Goal: Information Seeking & Learning: Learn about a topic

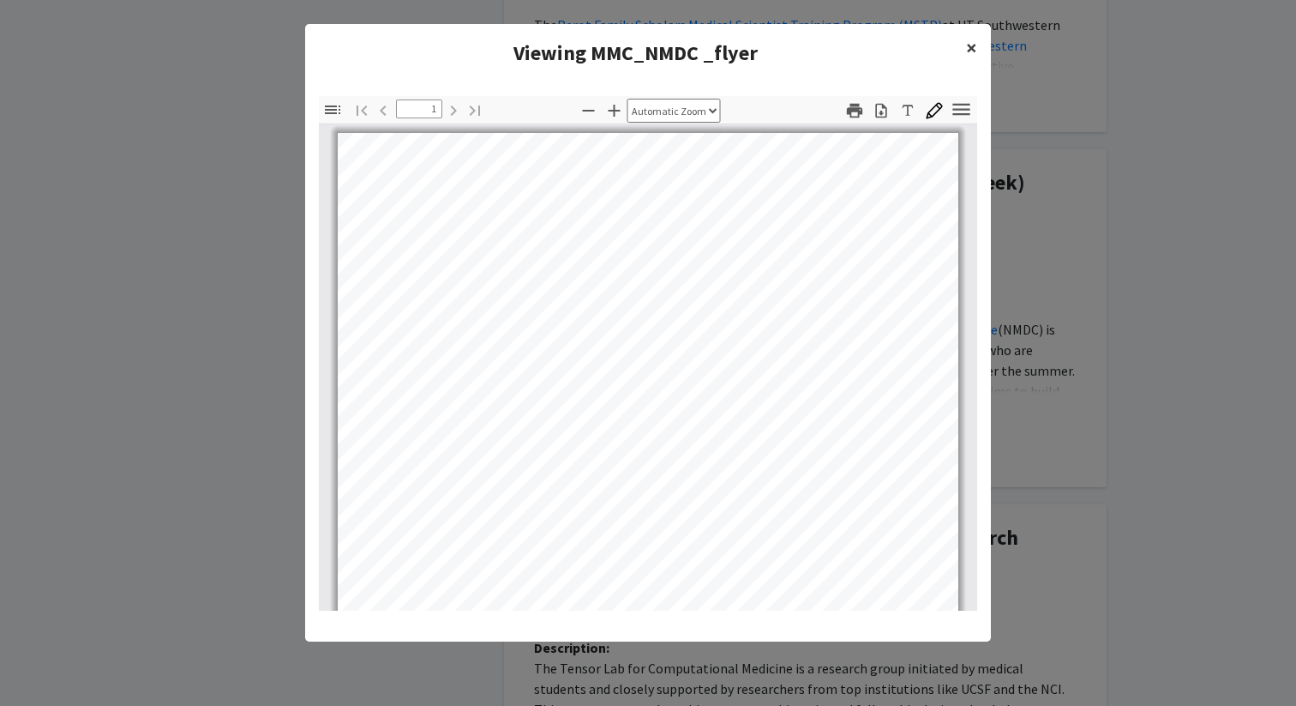
scroll to position [333, 0]
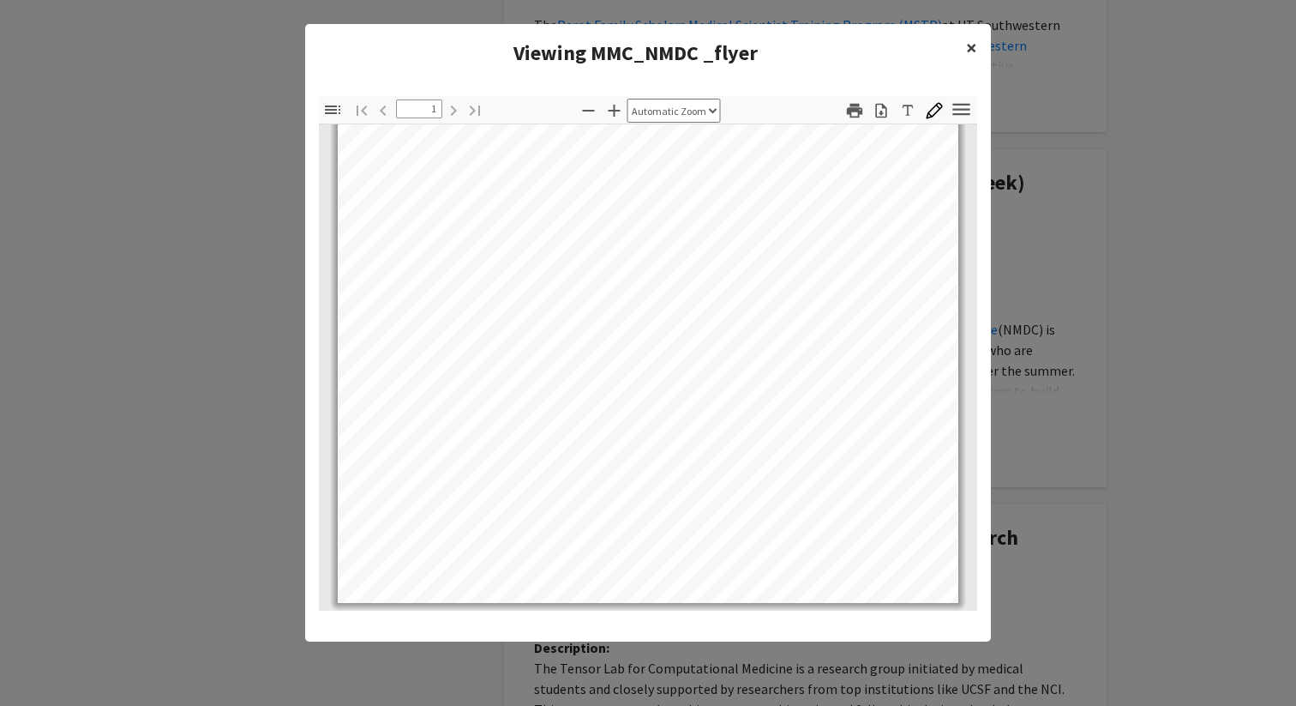
click at [976, 57] on button "×" at bounding box center [971, 48] width 39 height 48
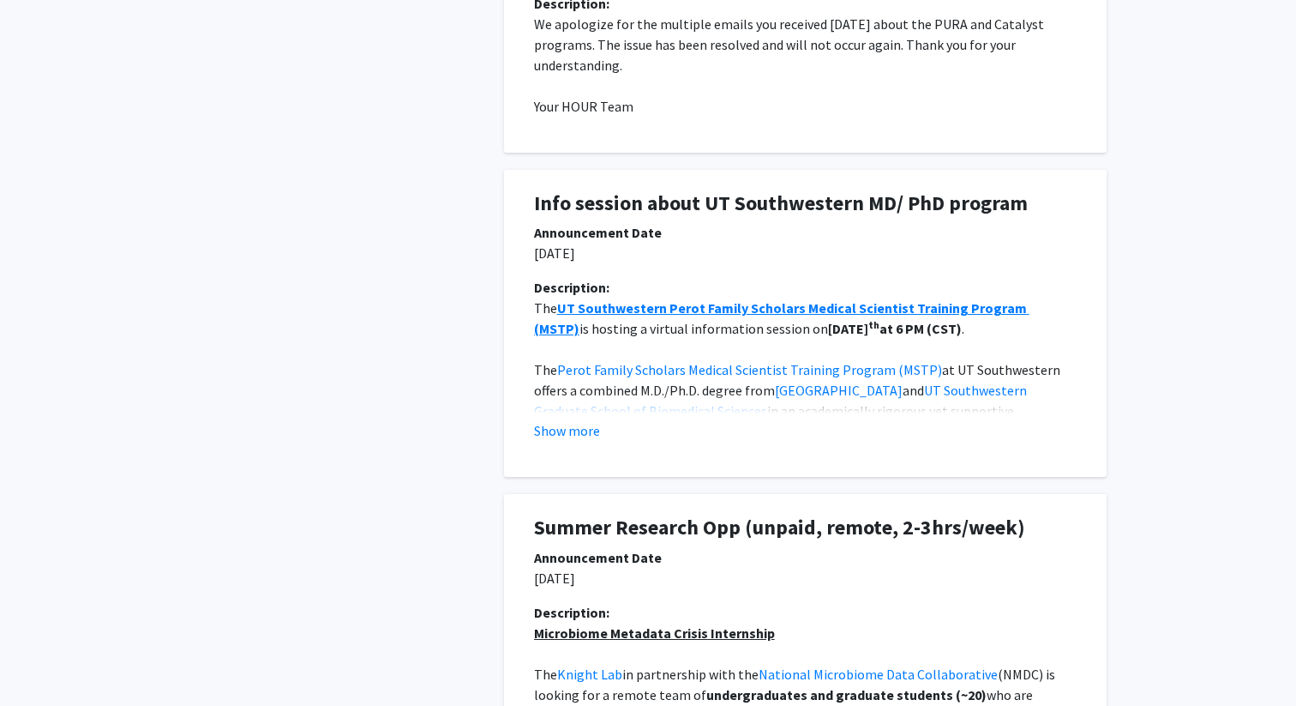
scroll to position [0, 0]
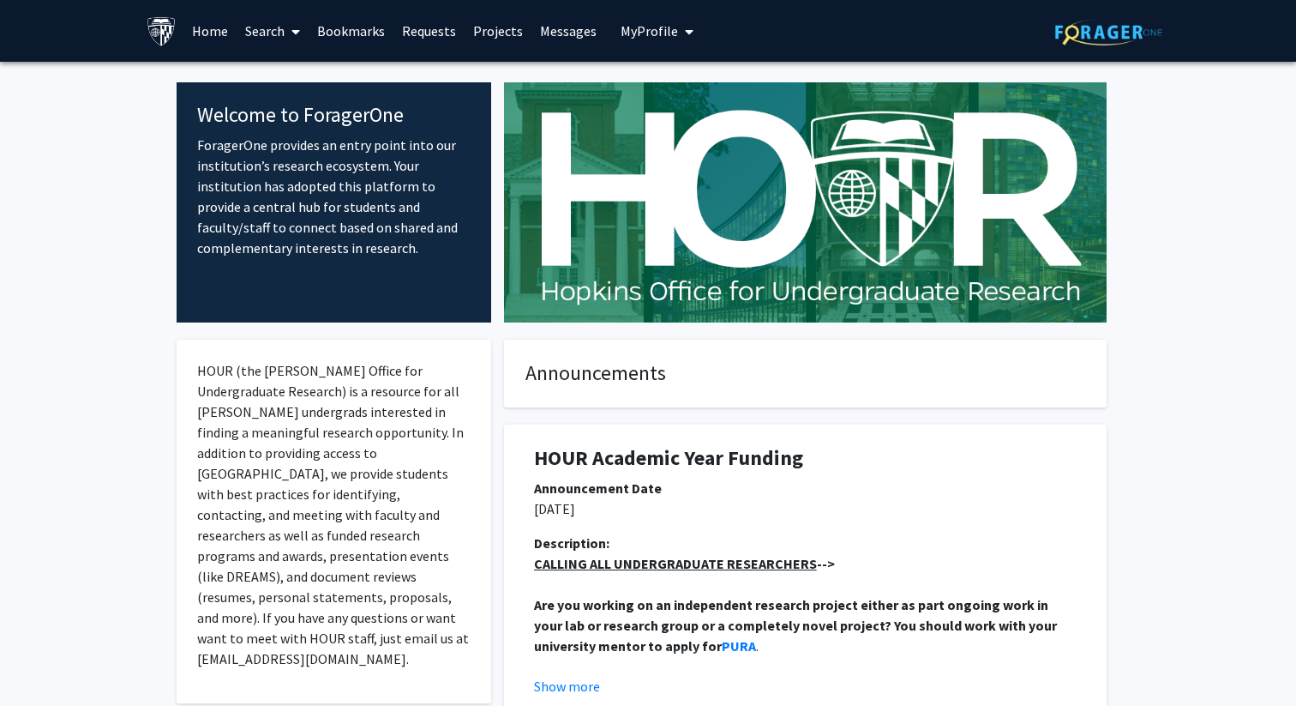
click at [296, 39] on span at bounding box center [292, 32] width 15 height 60
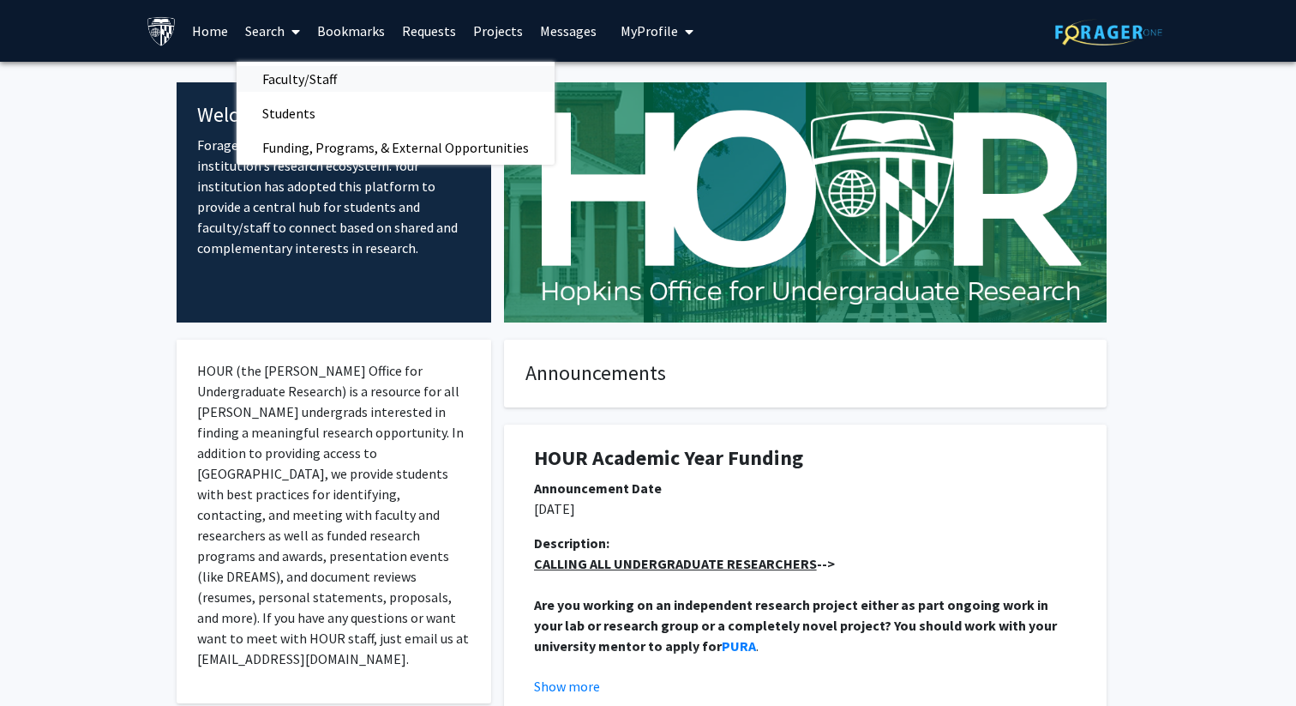
click at [321, 71] on span "Faculty/Staff" at bounding box center [300, 79] width 126 height 34
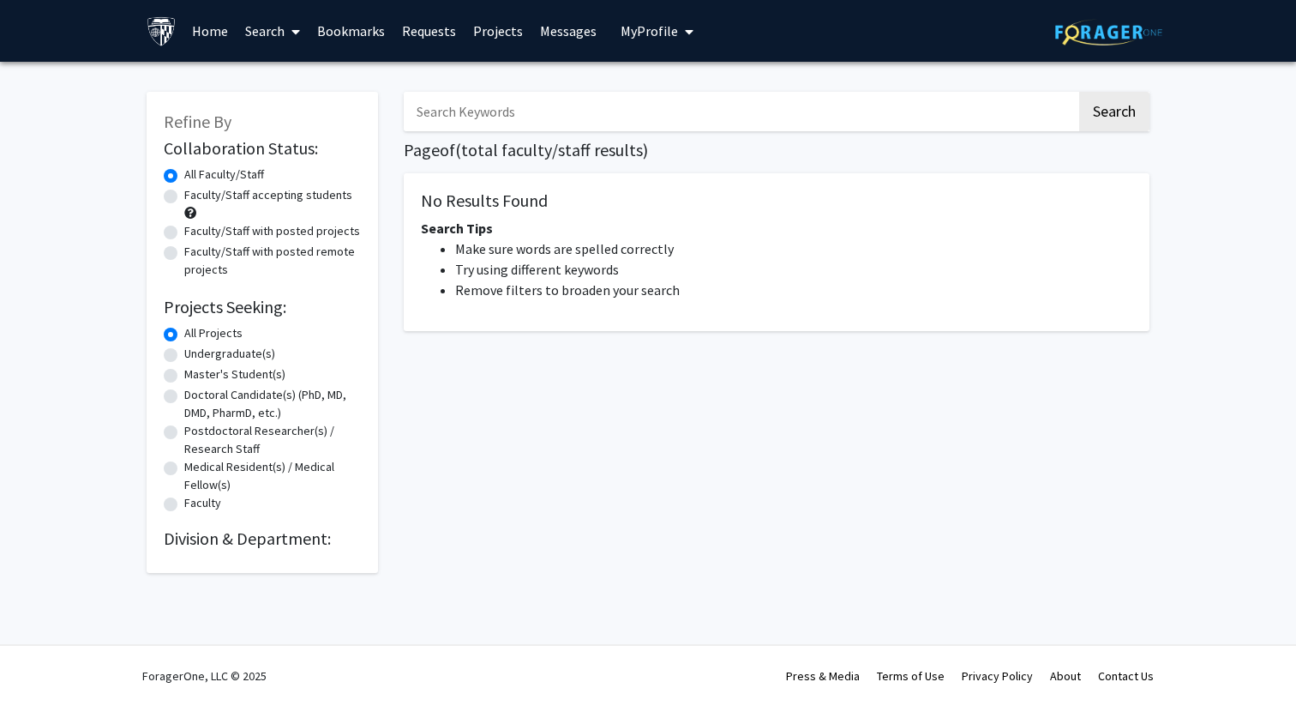
click at [184, 203] on label "Faculty/Staff accepting students" at bounding box center [268, 195] width 168 height 18
click at [184, 197] on input "Faculty/Staff accepting students" at bounding box center [189, 191] width 11 height 11
radio input "true"
click at [281, 16] on link "Search" at bounding box center [273, 31] width 72 height 60
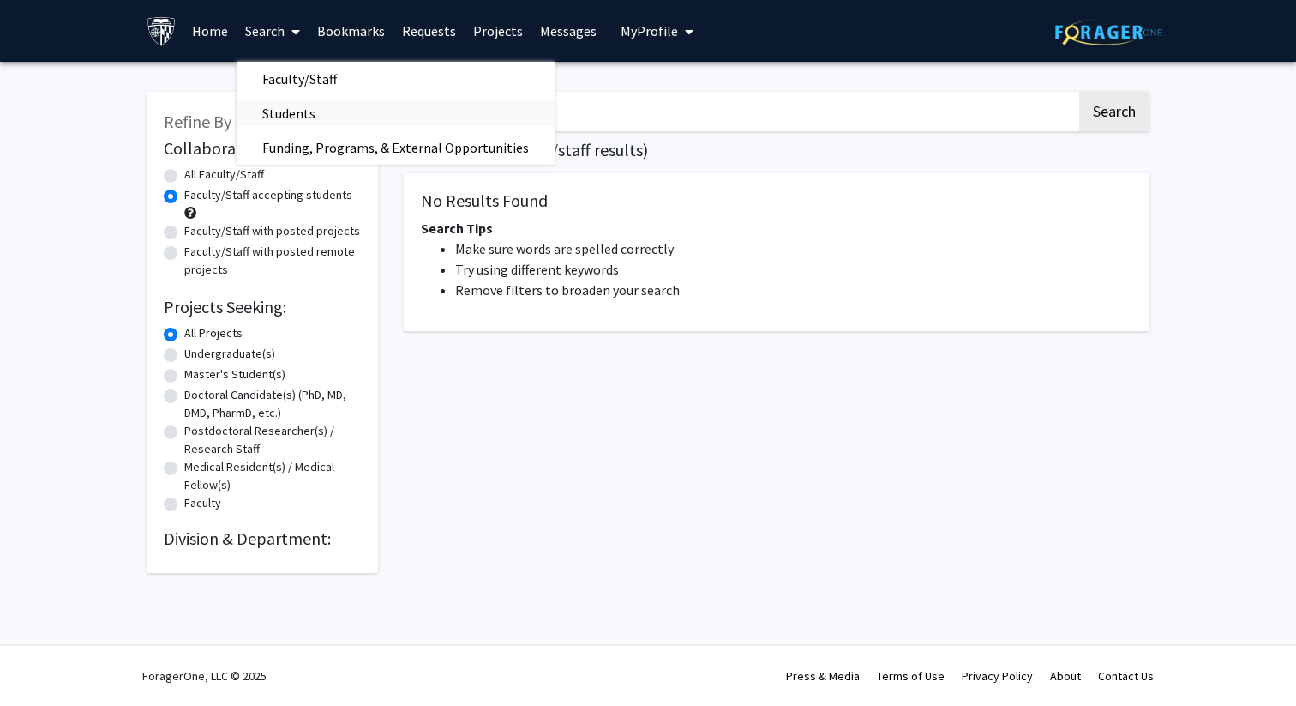
click at [294, 103] on span "Students" at bounding box center [289, 113] width 105 height 34
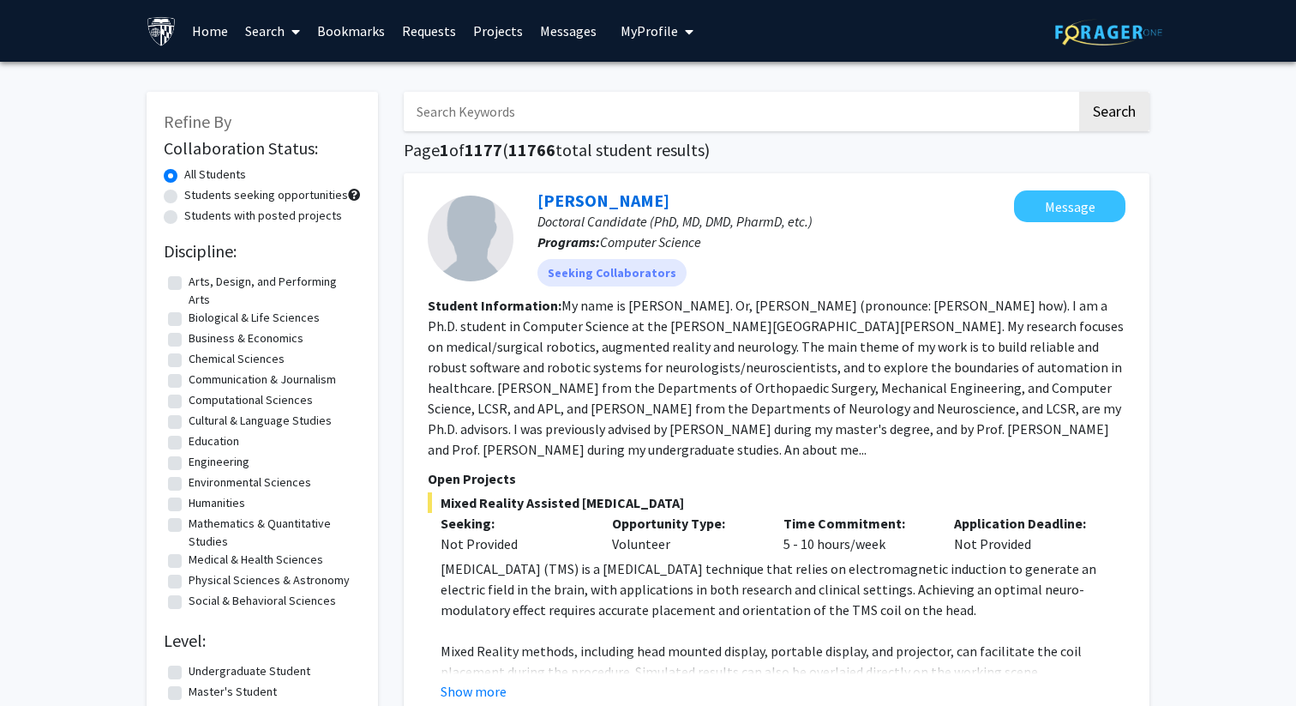
click at [269, 25] on link "Search" at bounding box center [273, 31] width 72 height 60
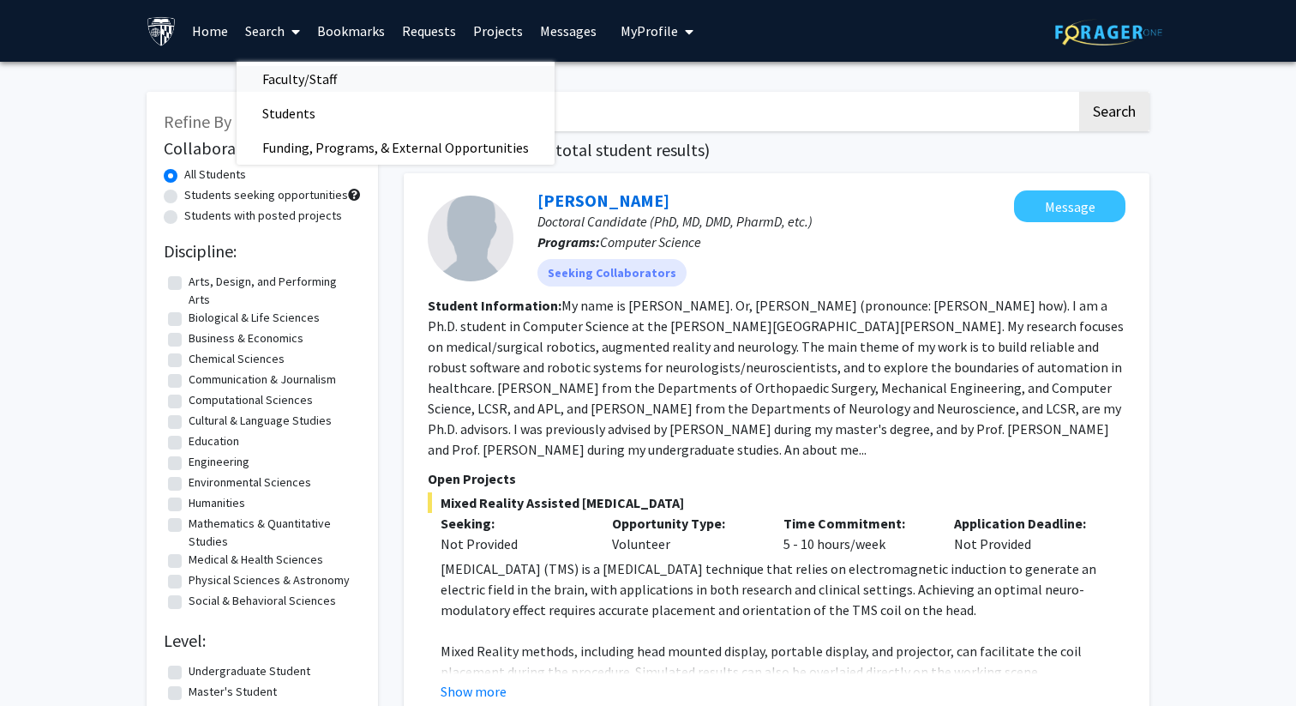
click at [275, 80] on span "Faculty/Staff" at bounding box center [300, 79] width 126 height 34
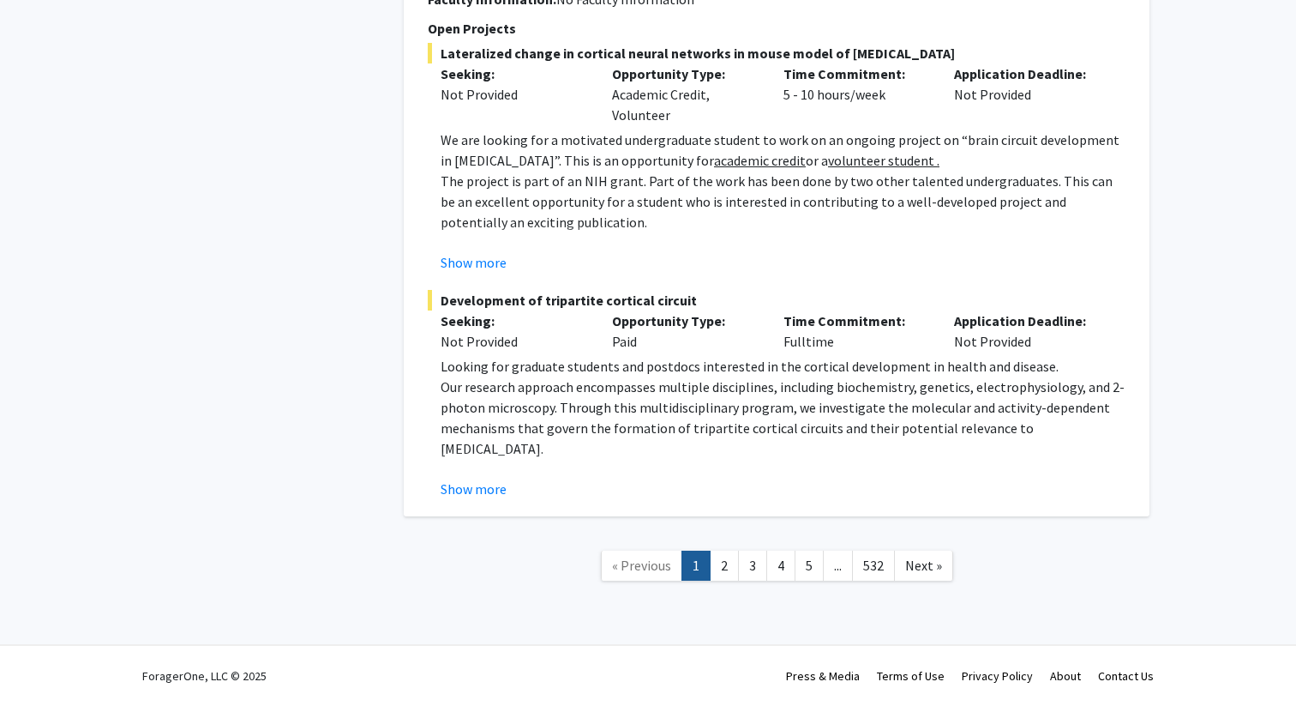
scroll to position [9713, 0]
click at [728, 563] on link "2" at bounding box center [724, 565] width 29 height 30
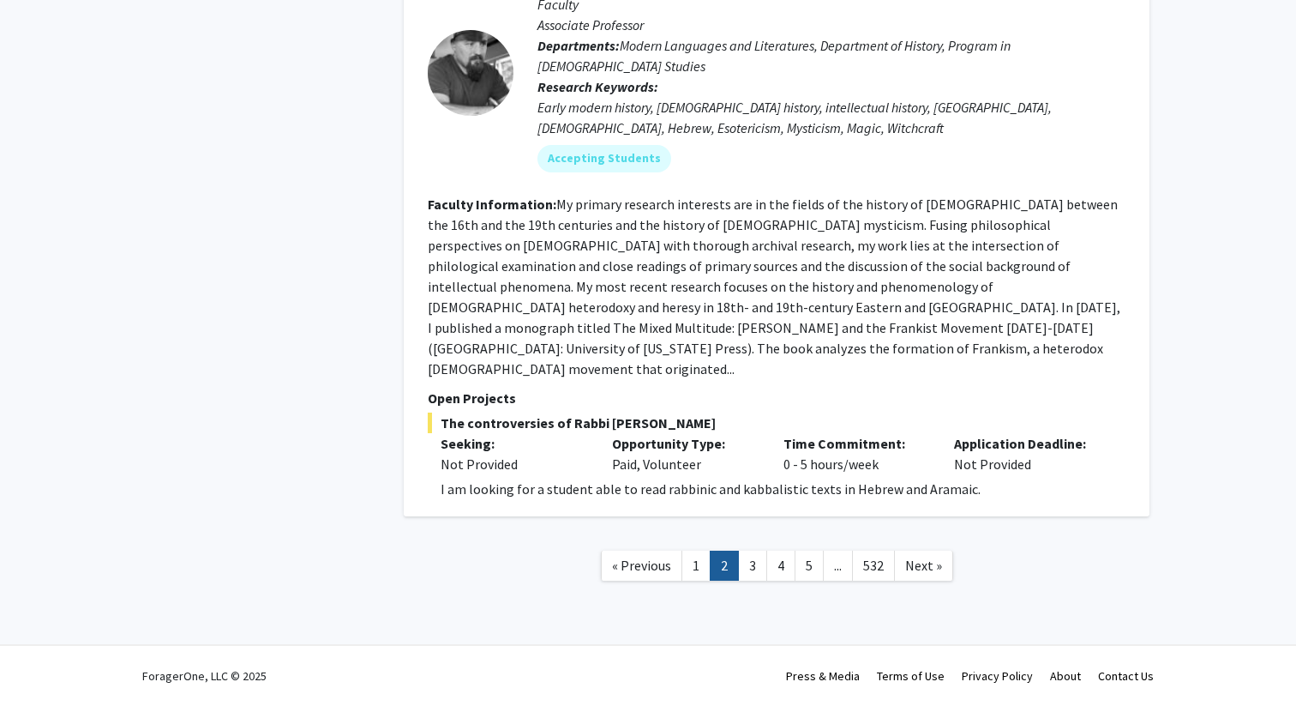
scroll to position [7503, 0]
click at [749, 569] on link "3" at bounding box center [752, 565] width 29 height 30
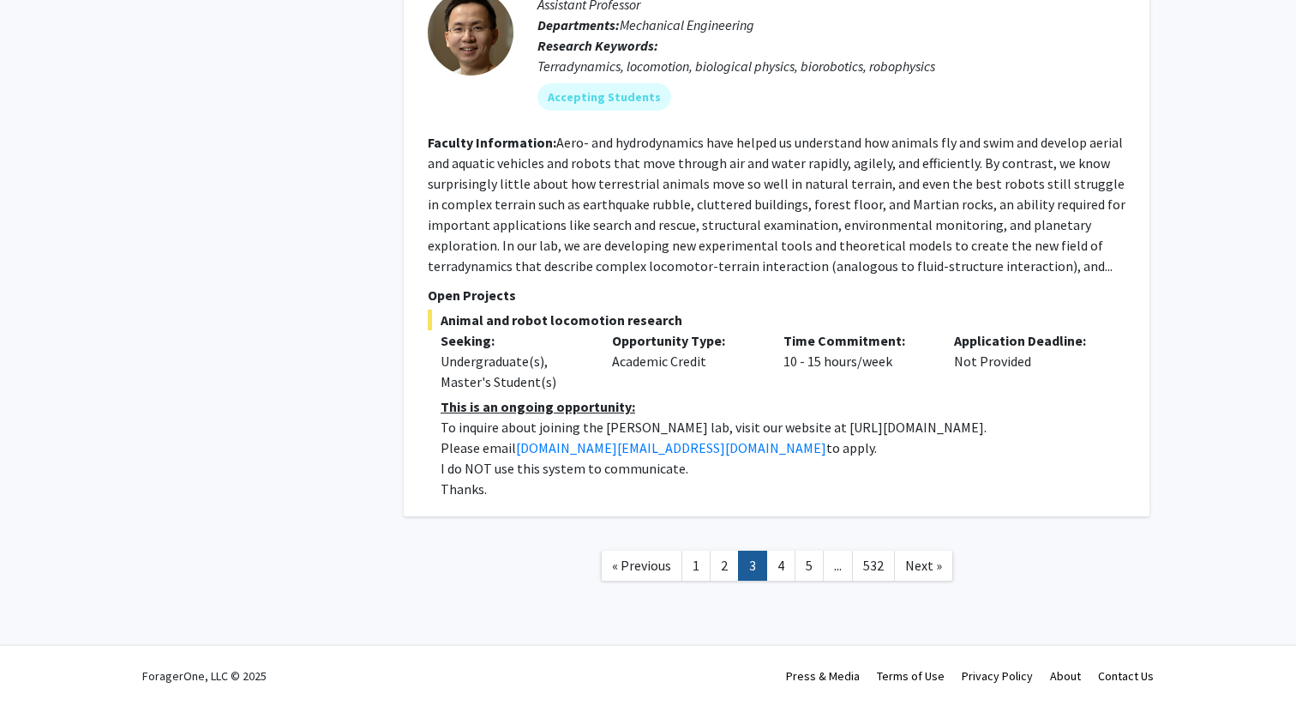
scroll to position [7124, 0]
click at [779, 565] on link "4" at bounding box center [780, 565] width 29 height 30
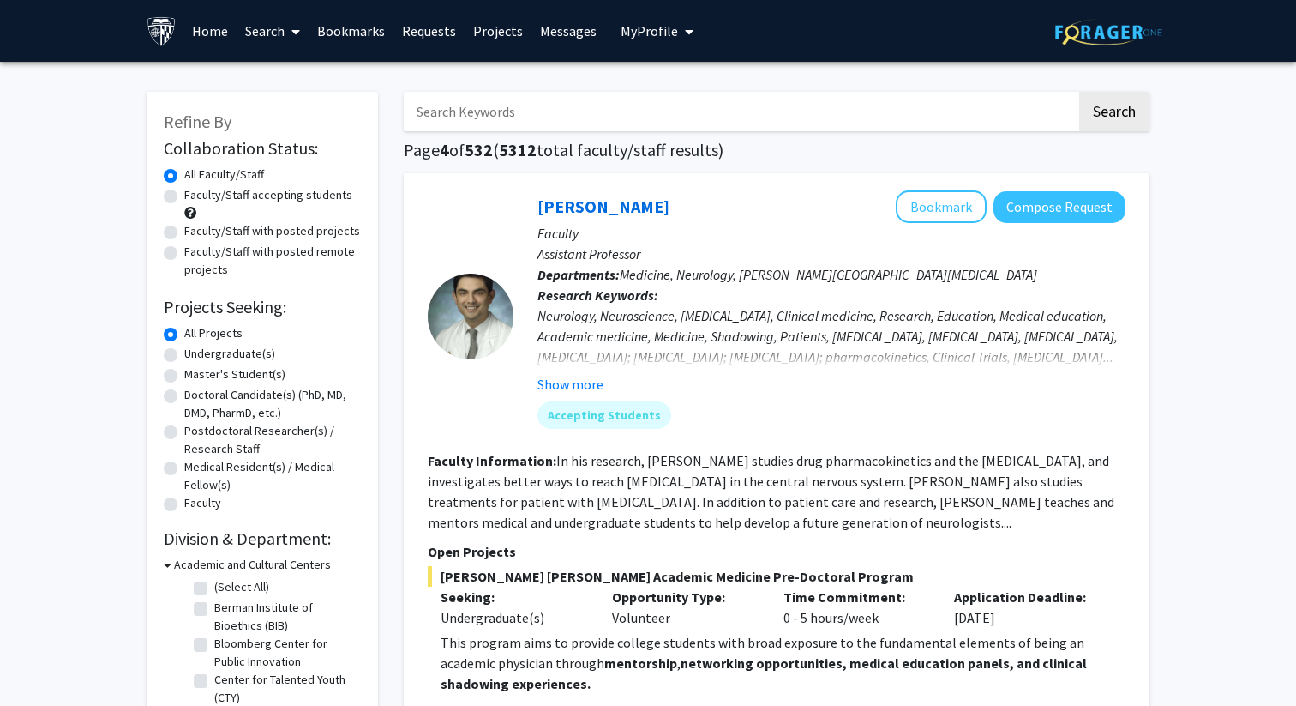
click at [635, 119] on input "Search Keywords" at bounding box center [740, 111] width 673 height 39
type input "reproductive"
click at [1079, 92] on button "Search" at bounding box center [1114, 111] width 70 height 39
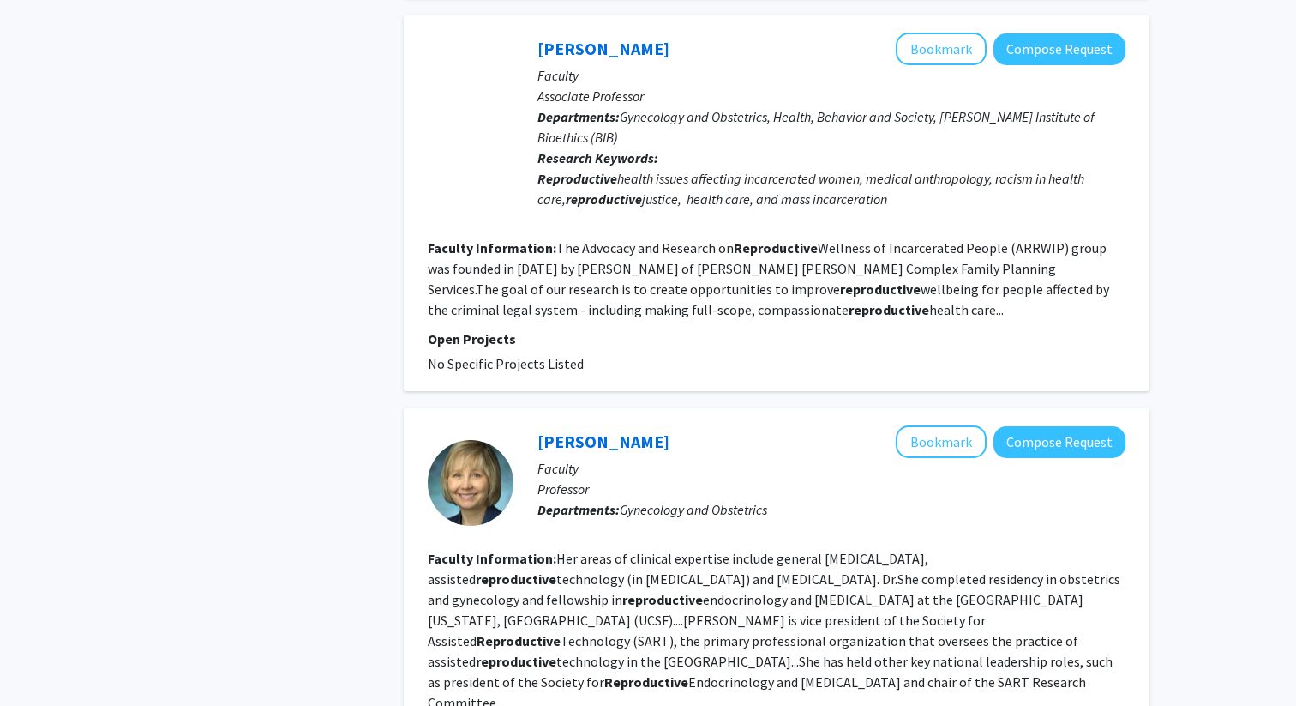
scroll to position [2100, 0]
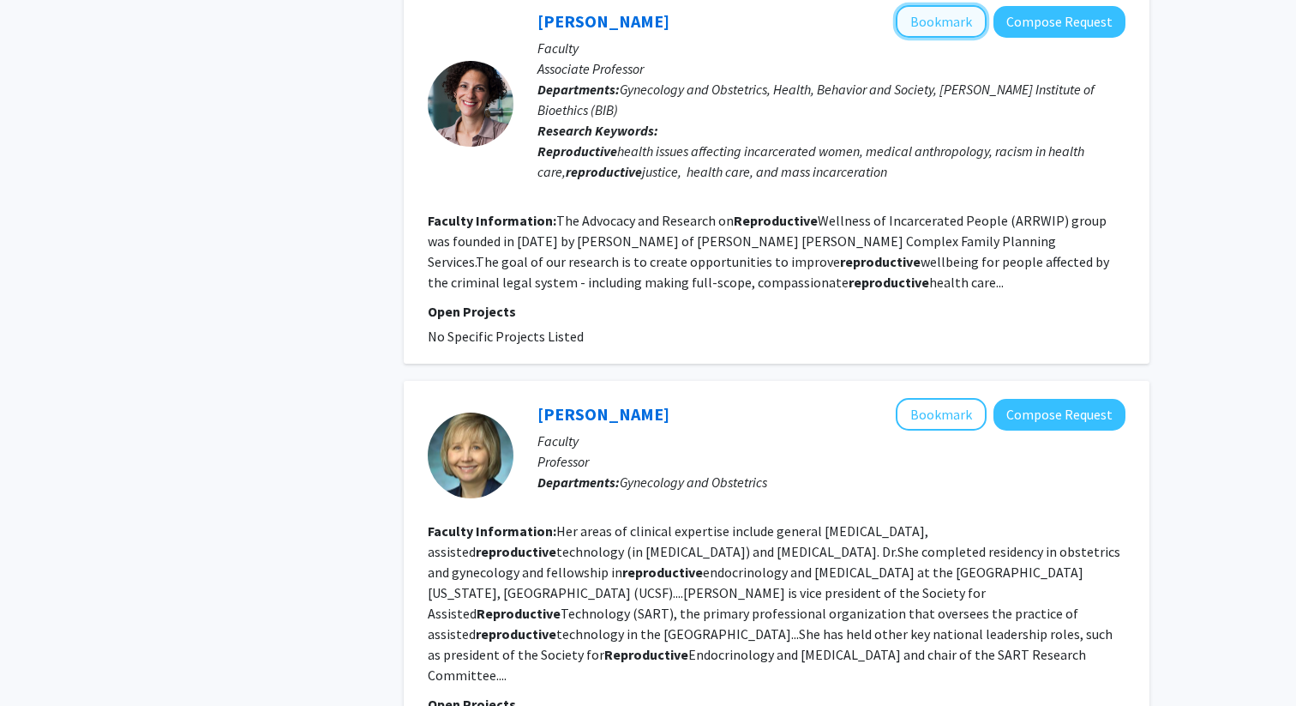
click at [904, 38] on button "Bookmark" at bounding box center [941, 21] width 91 height 33
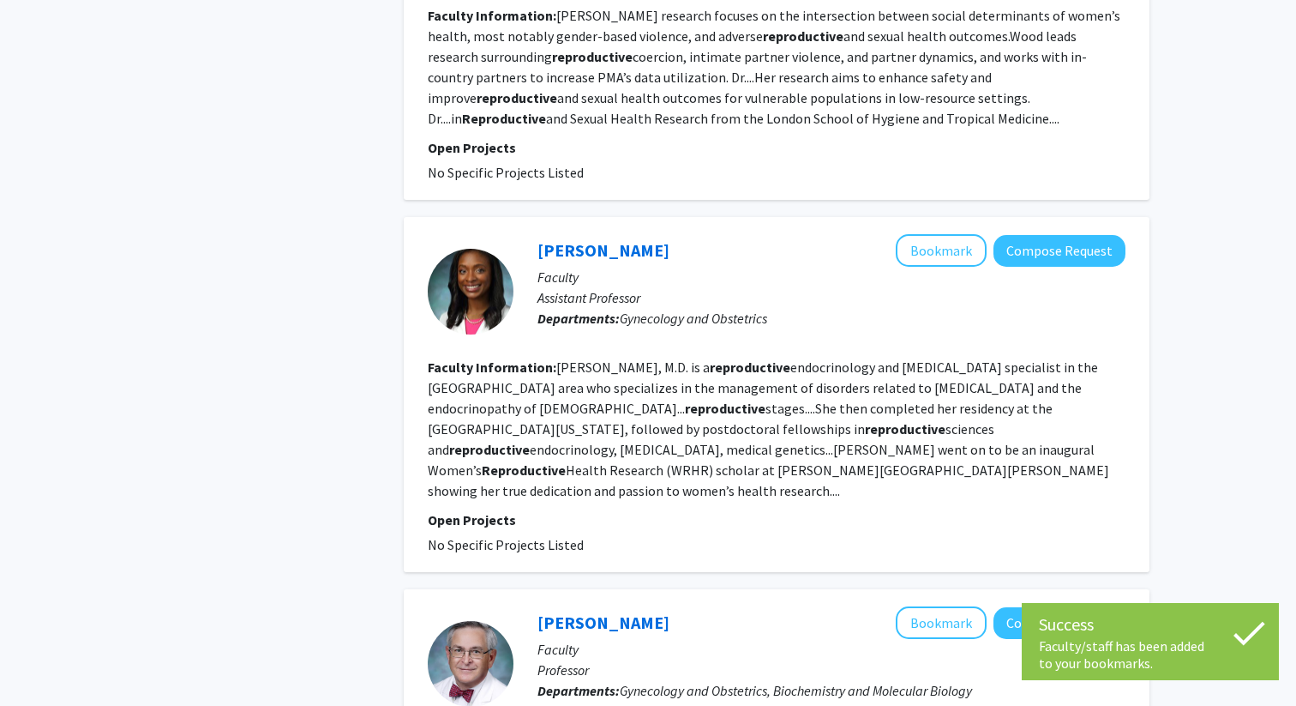
scroll to position [3330, 0]
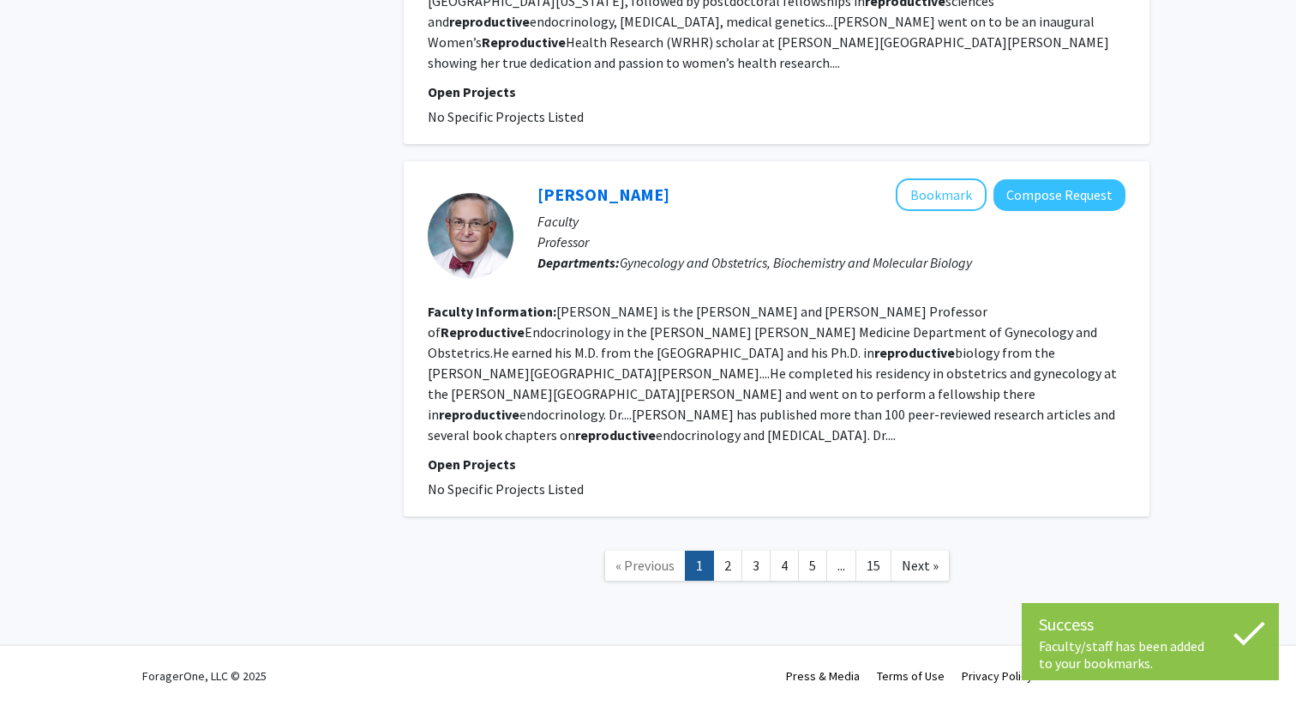
scroll to position [3897, 0]
click at [724, 570] on link "2" at bounding box center [727, 565] width 29 height 30
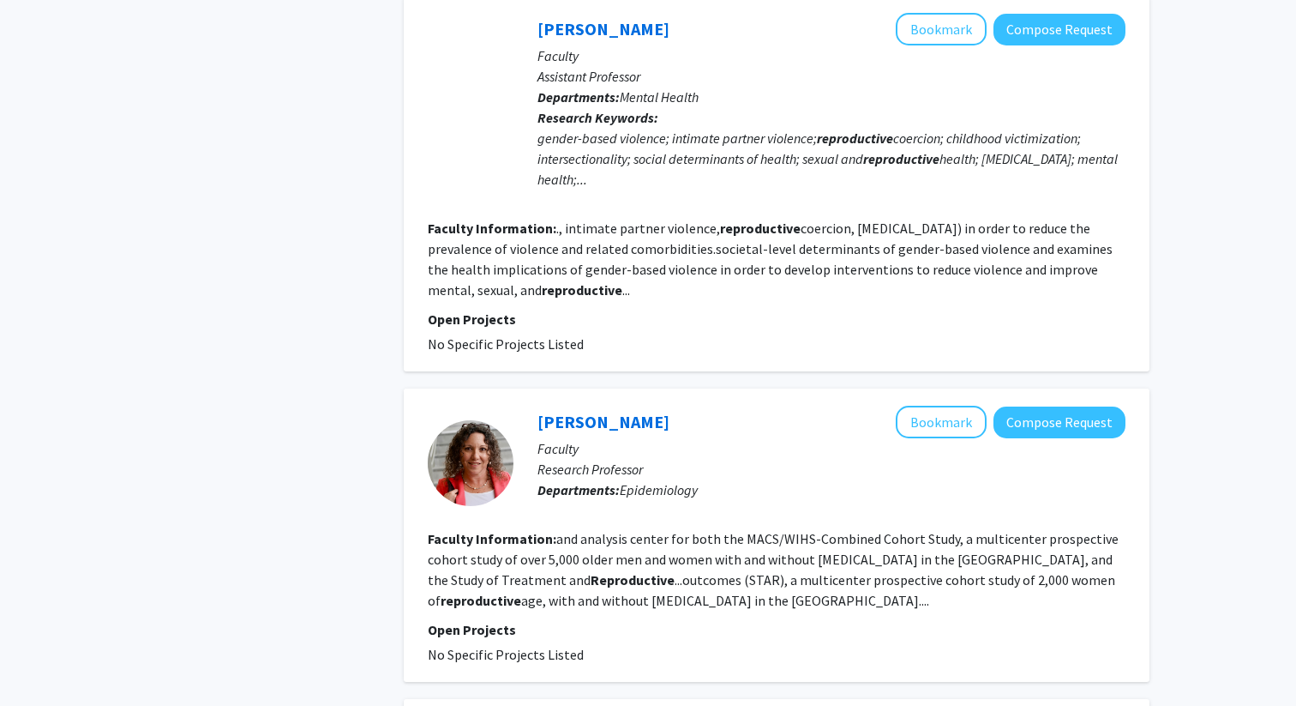
scroll to position [2393, 0]
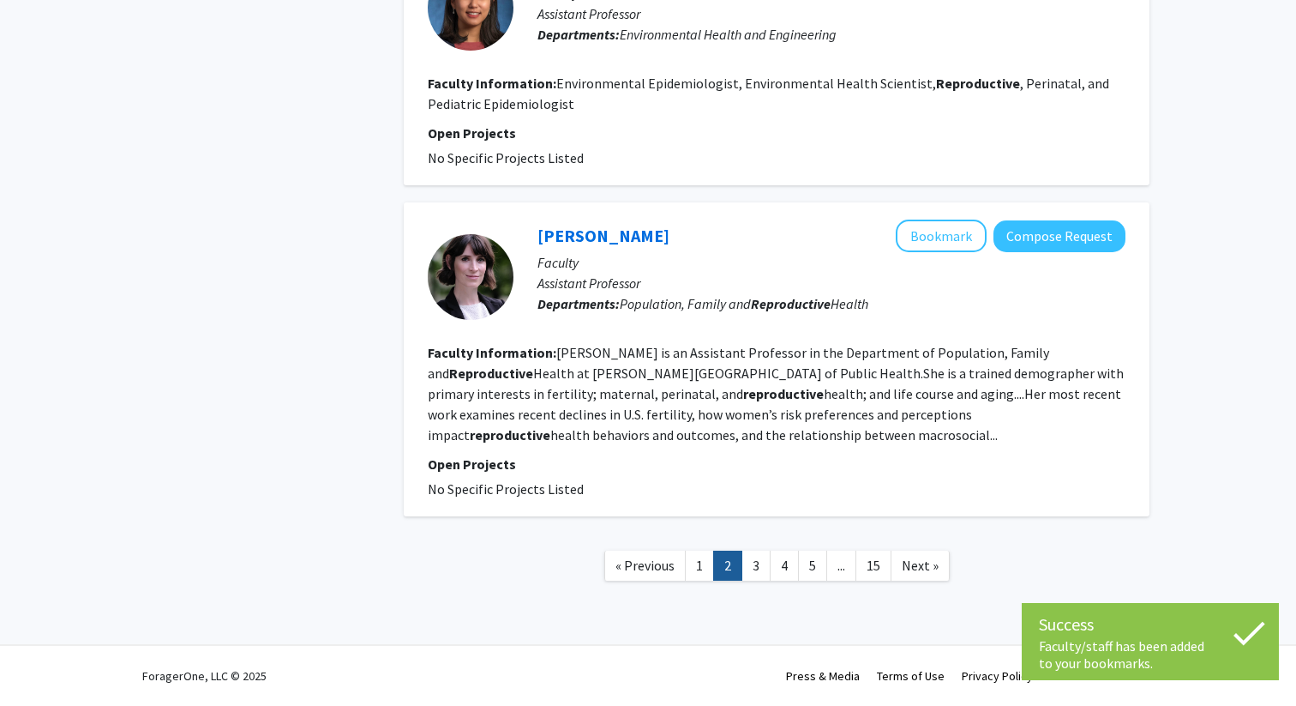
scroll to position [3472, 0]
click at [789, 561] on link "4" at bounding box center [784, 565] width 29 height 30
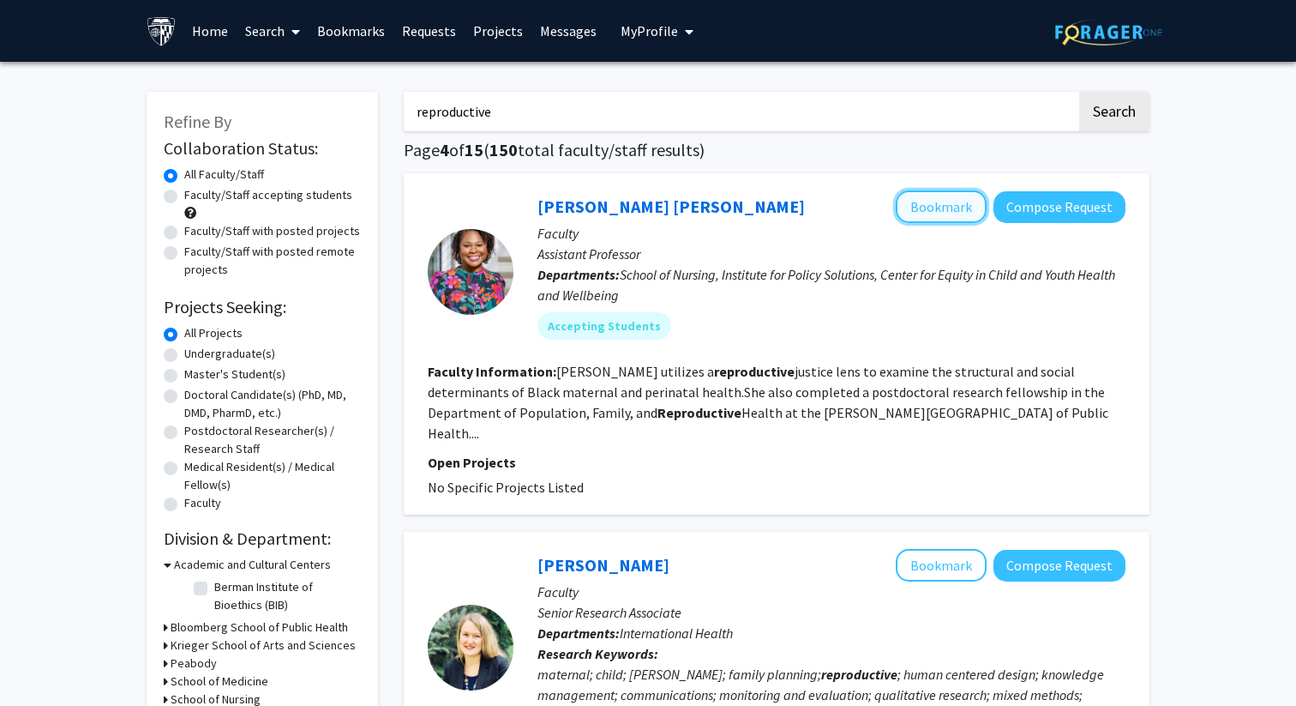
click at [905, 215] on button "Bookmark" at bounding box center [941, 206] width 91 height 33
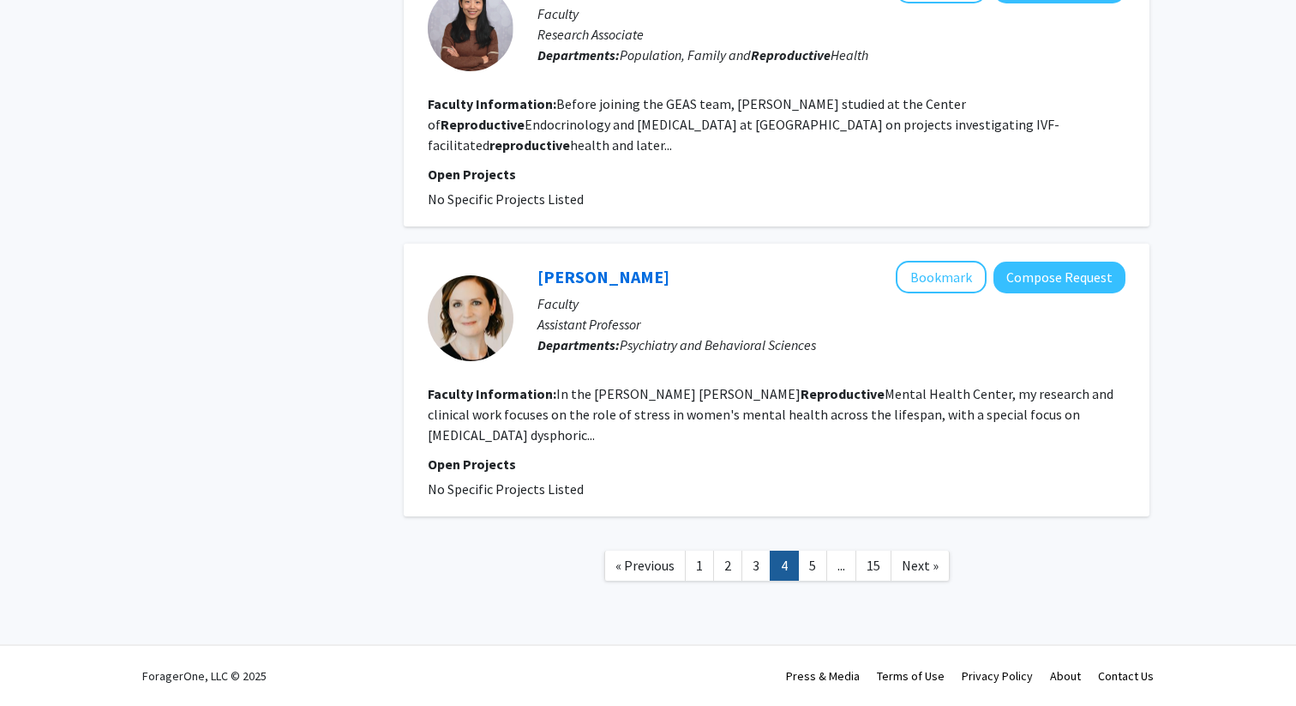
scroll to position [3220, 0]
click at [757, 555] on link "3" at bounding box center [756, 565] width 29 height 30
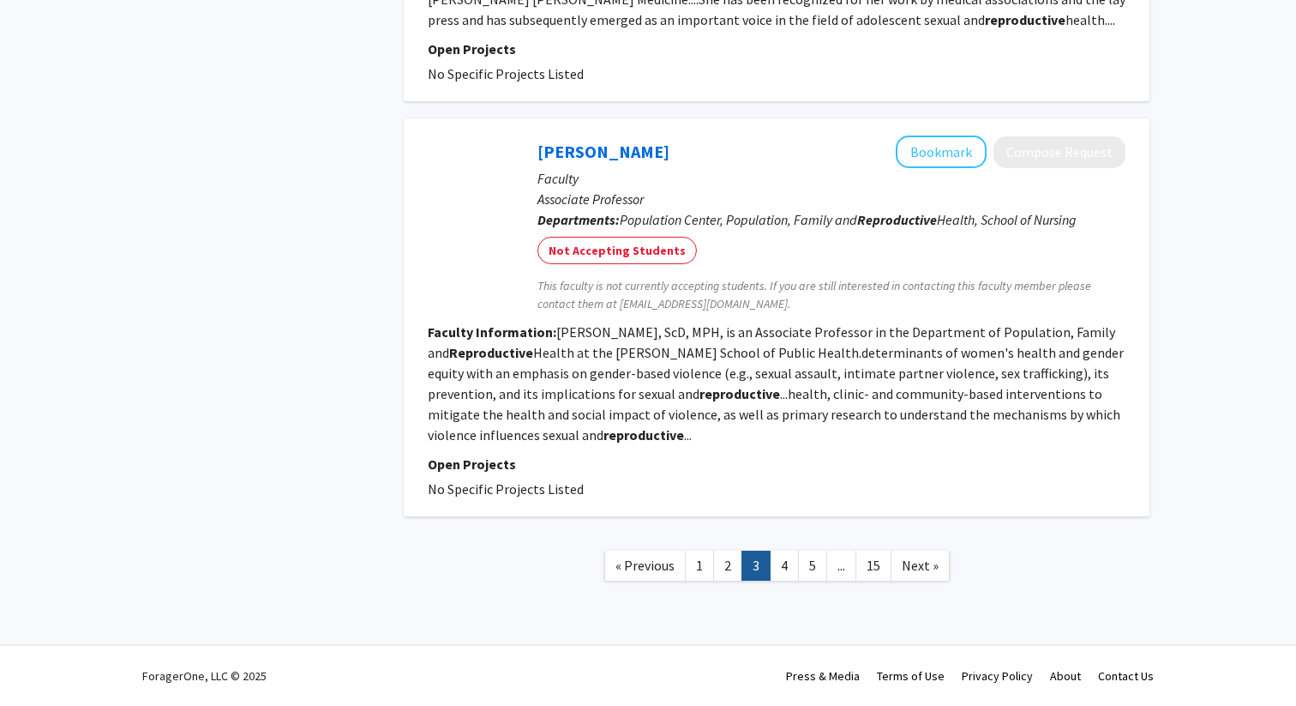
scroll to position [3483, 0]
click at [811, 568] on link "5" at bounding box center [812, 565] width 29 height 30
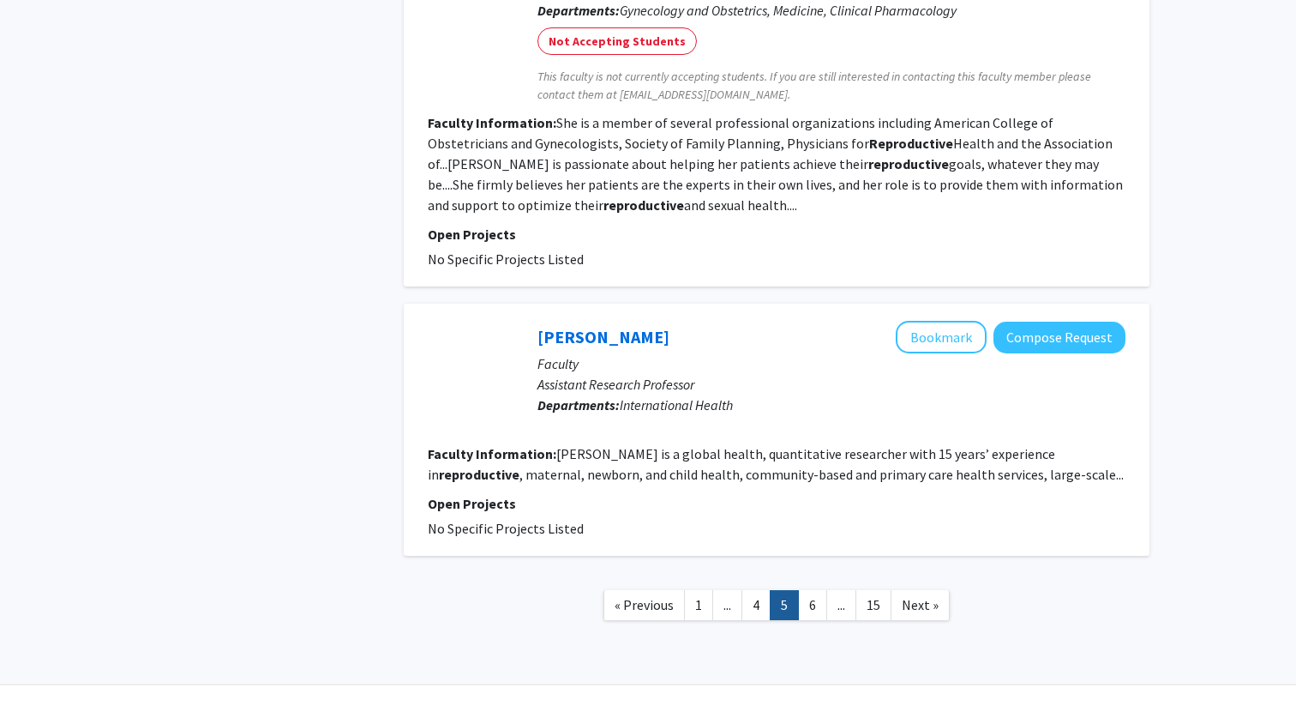
scroll to position [3043, 0]
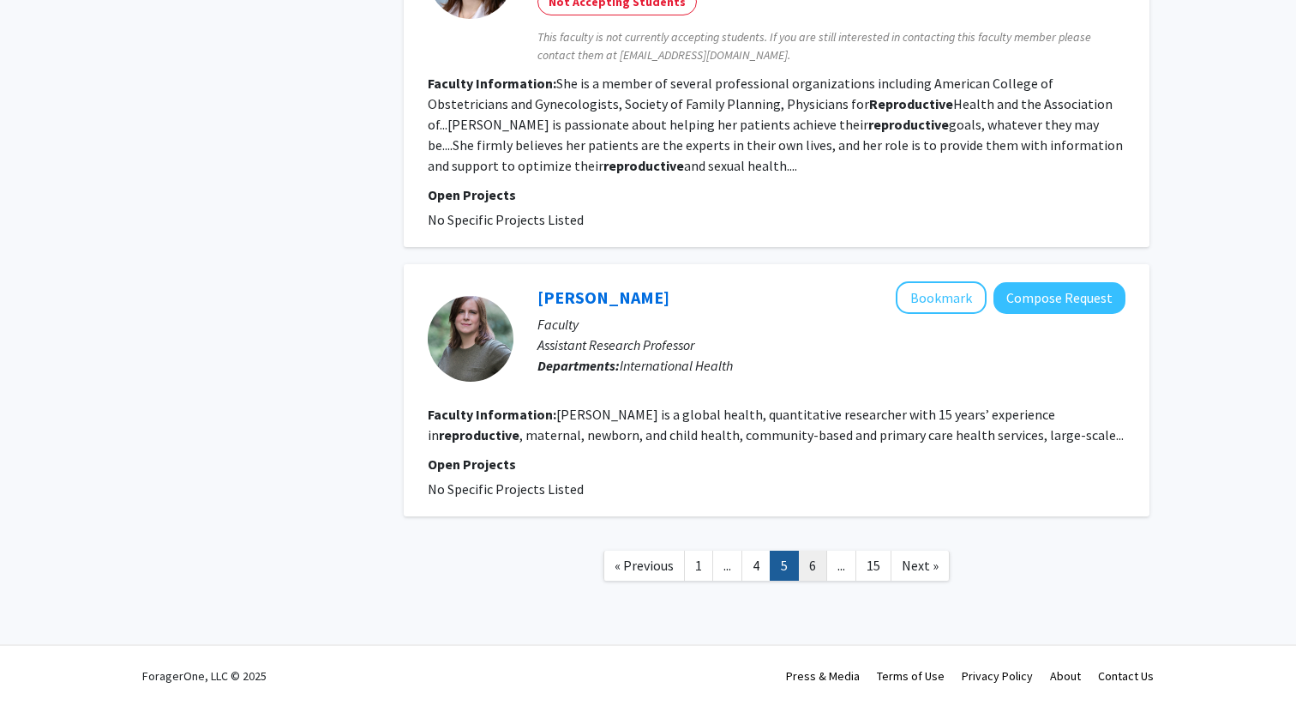
click at [820, 560] on link "6" at bounding box center [812, 565] width 29 height 30
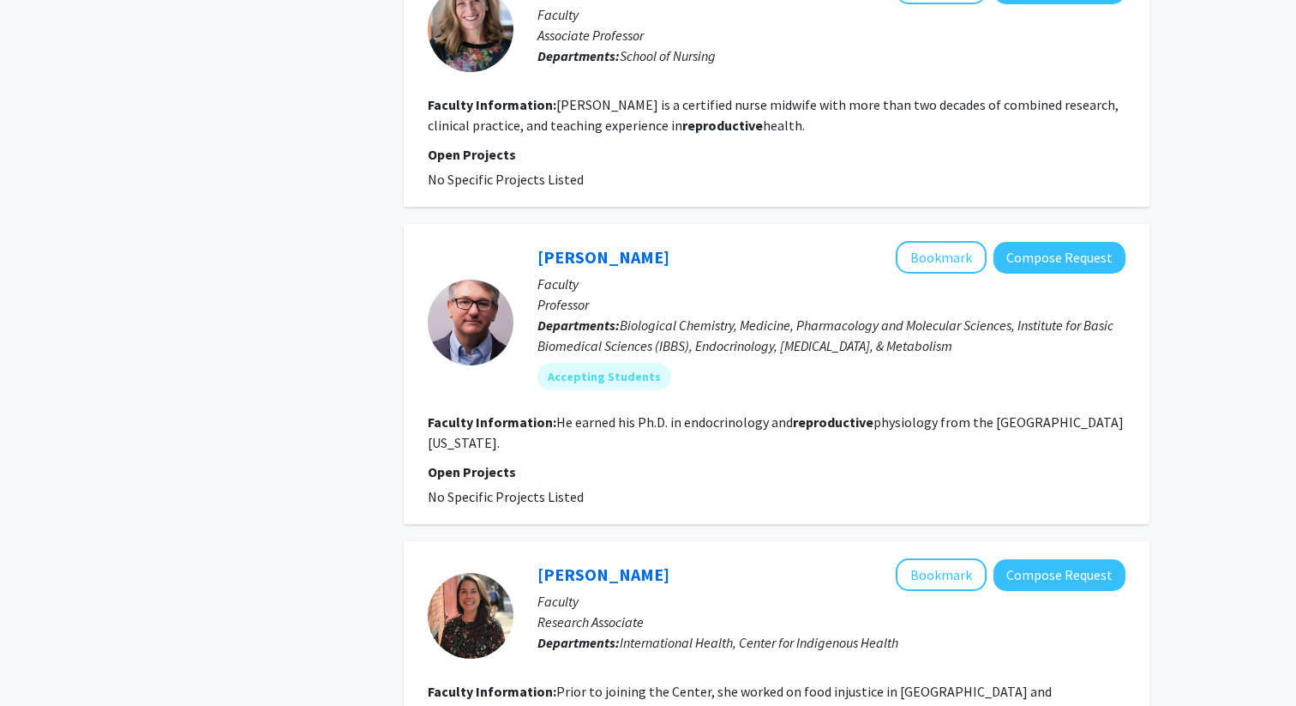
scroll to position [1154, 0]
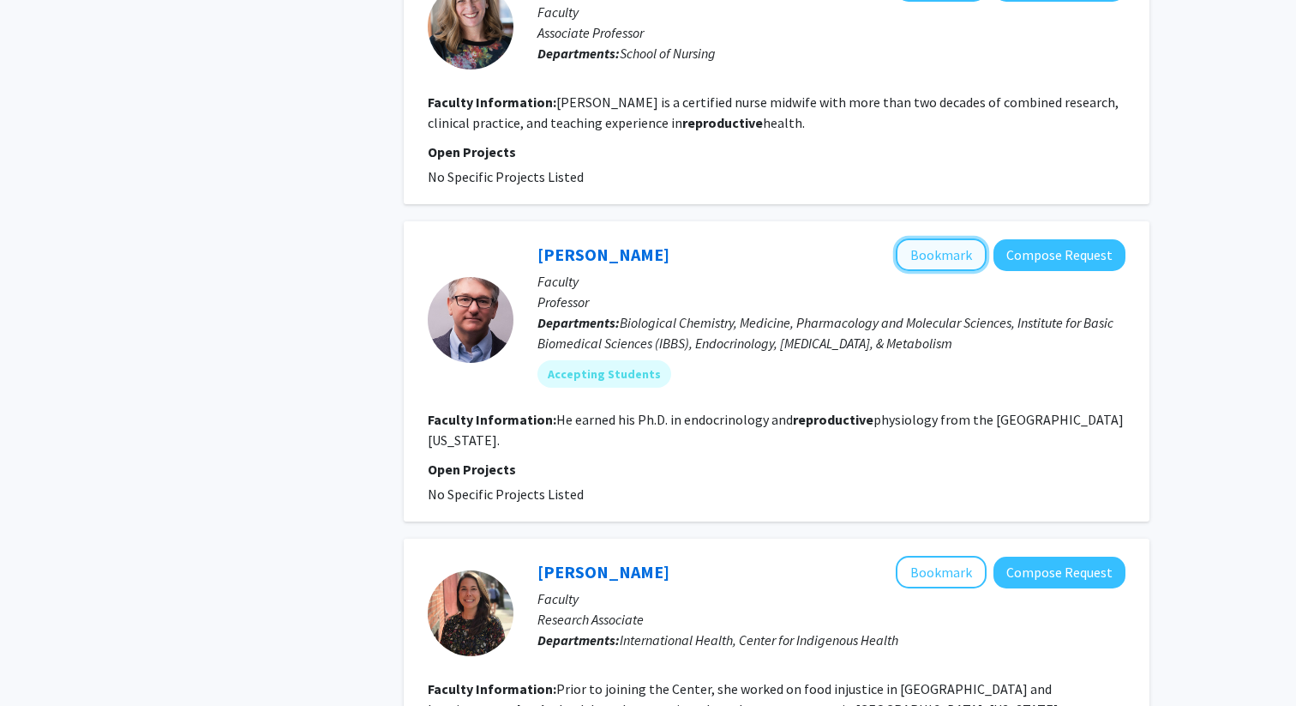
click at [913, 271] on button "Bookmark" at bounding box center [941, 254] width 91 height 33
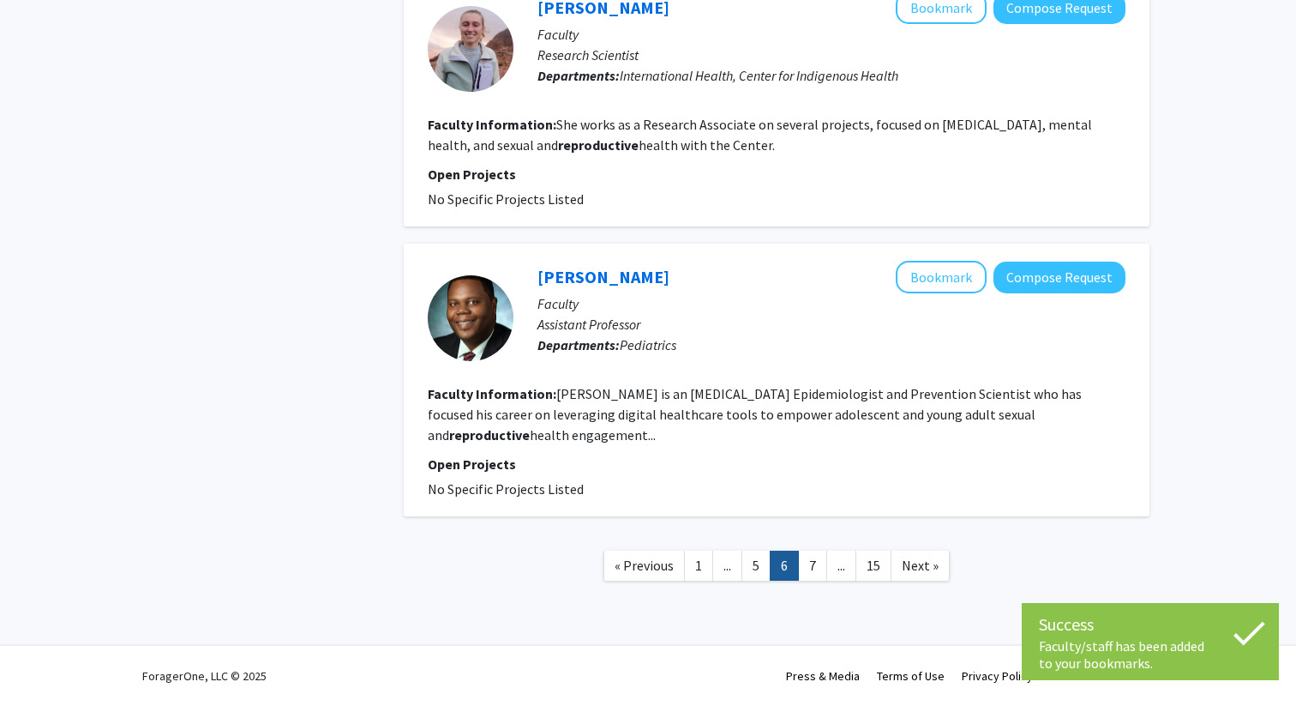
scroll to position [2869, 0]
click at [811, 546] on nav "« Previous 1 ... 5 6 7 ... 15 Next »" at bounding box center [777, 567] width 746 height 69
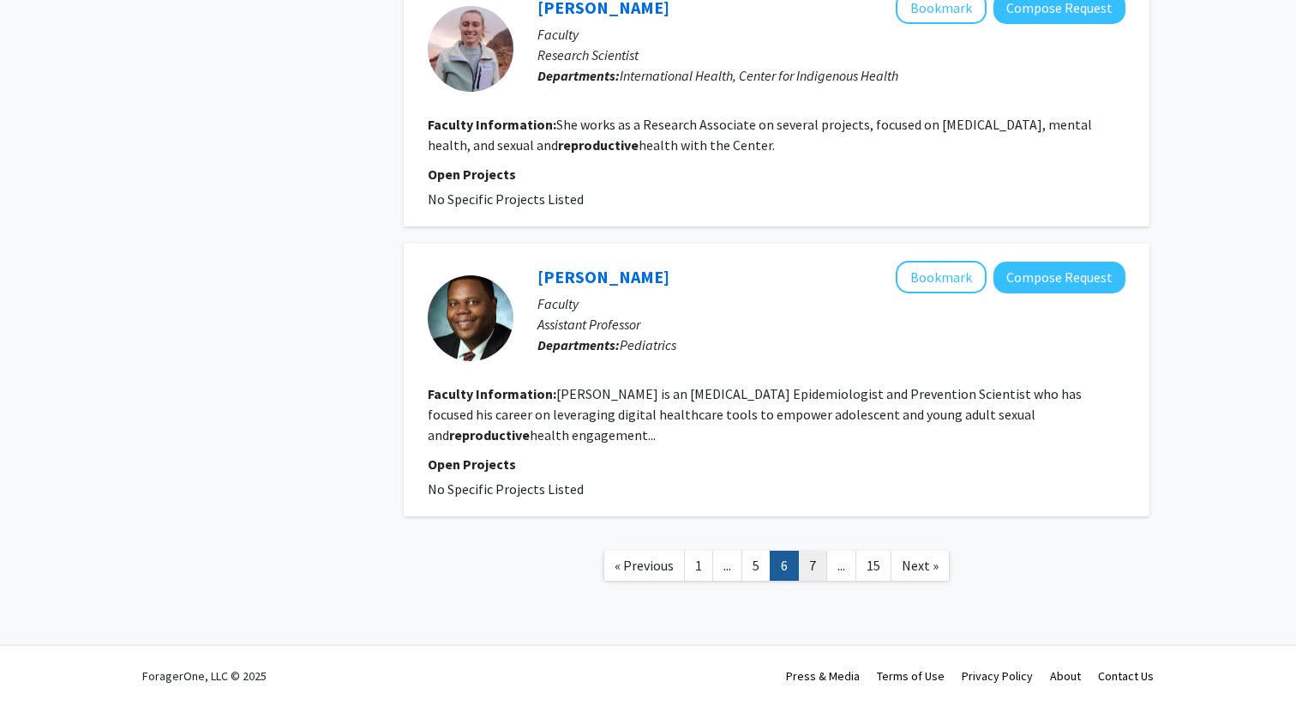
click at [814, 568] on link "7" at bounding box center [812, 565] width 29 height 30
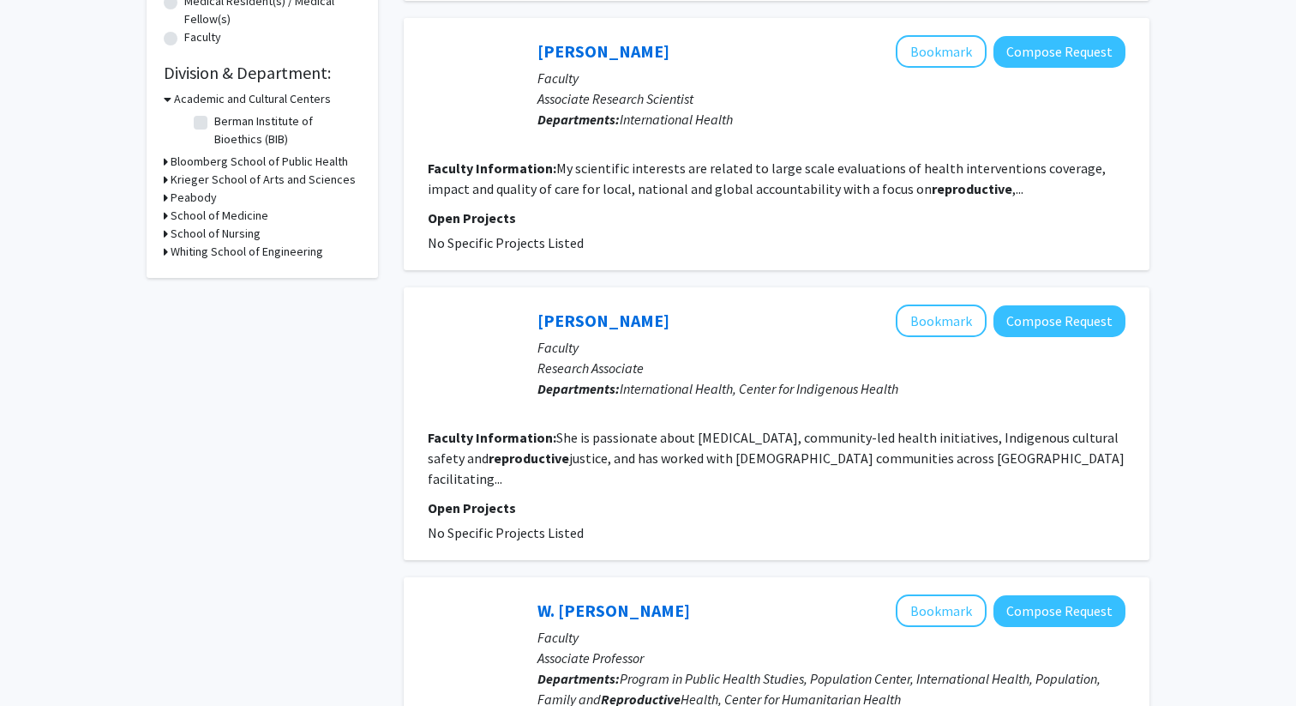
scroll to position [760, 0]
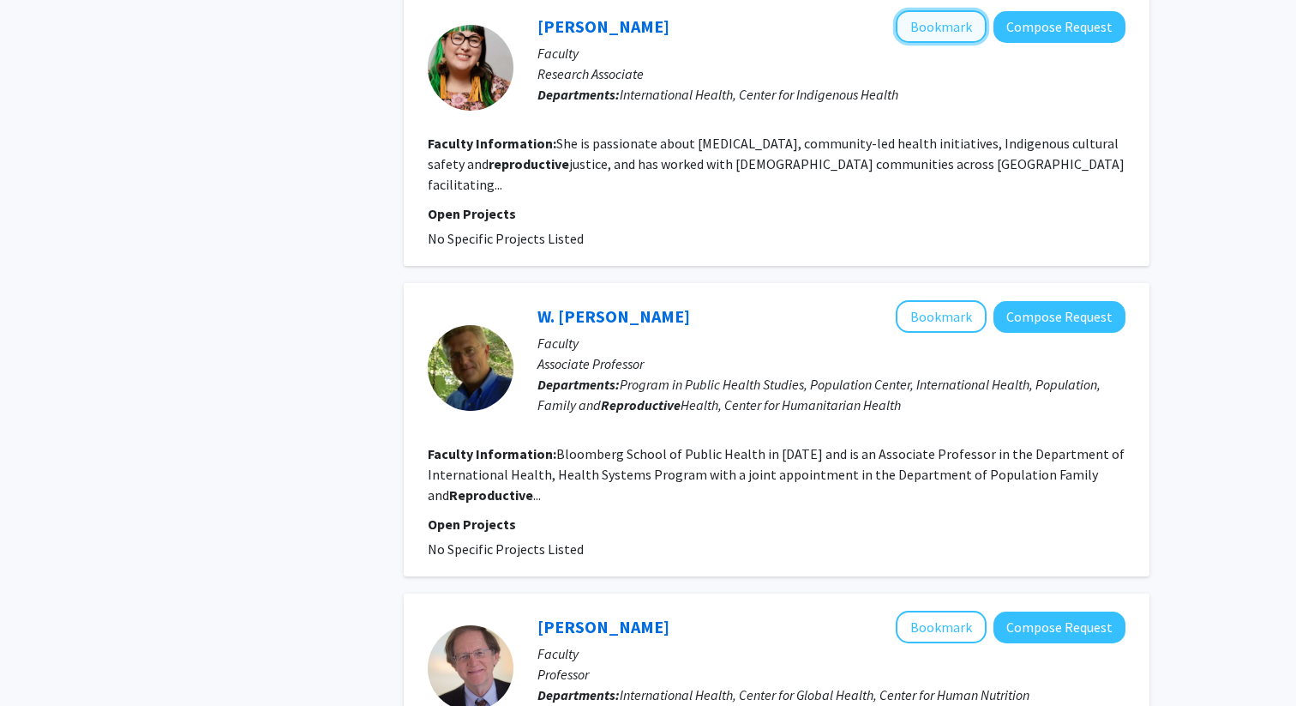
click at [915, 43] on button "Bookmark" at bounding box center [941, 26] width 91 height 33
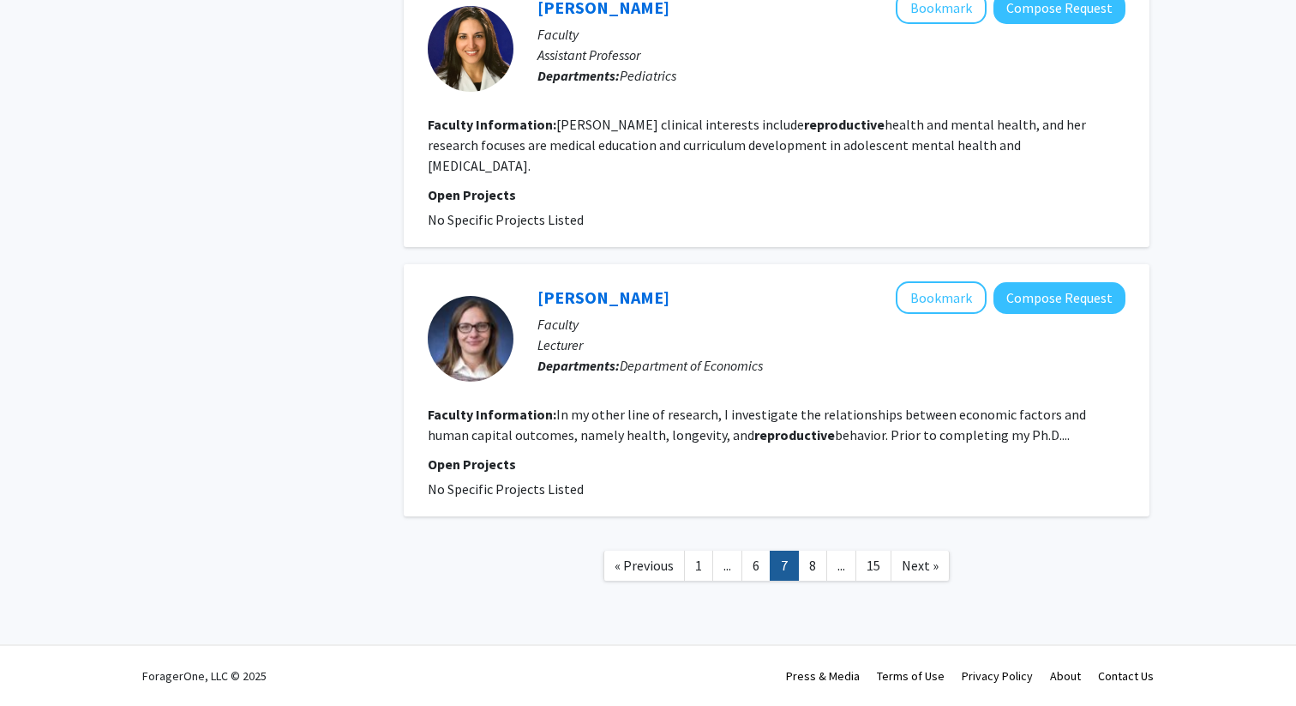
scroll to position [3157, 0]
click at [807, 550] on link "8" at bounding box center [812, 565] width 29 height 30
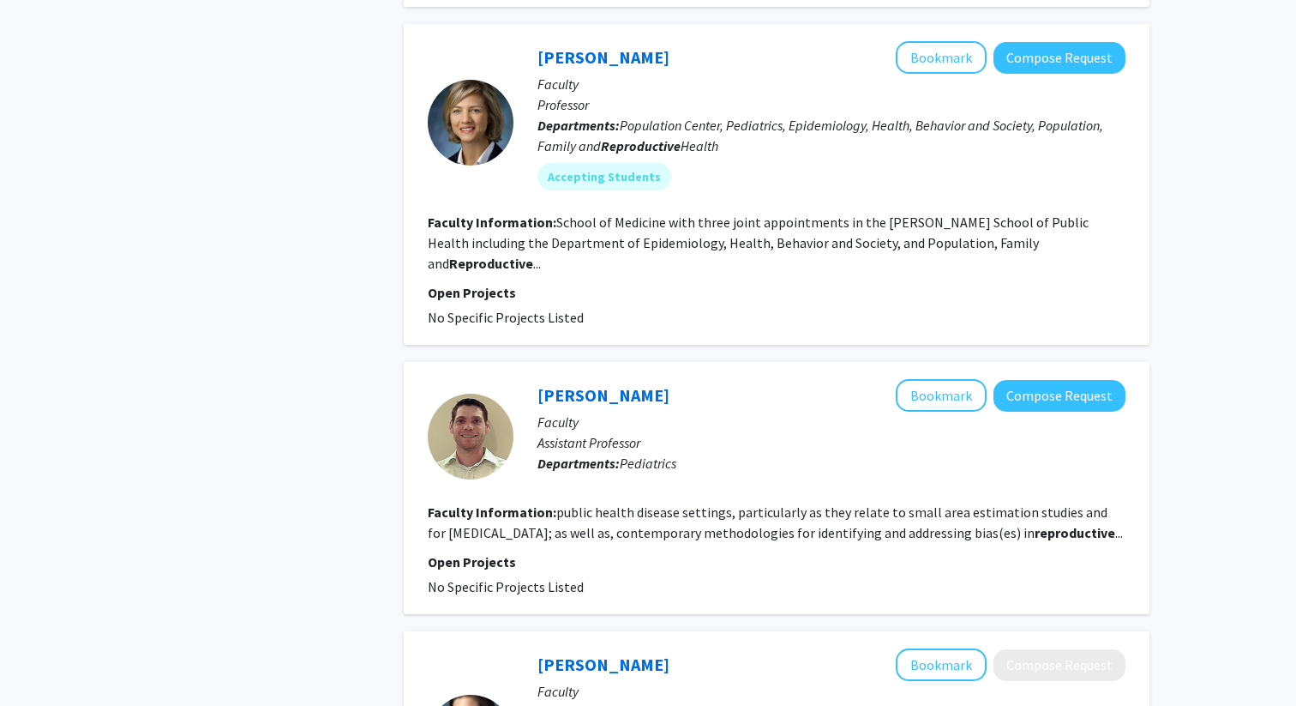
scroll to position [2238, 0]
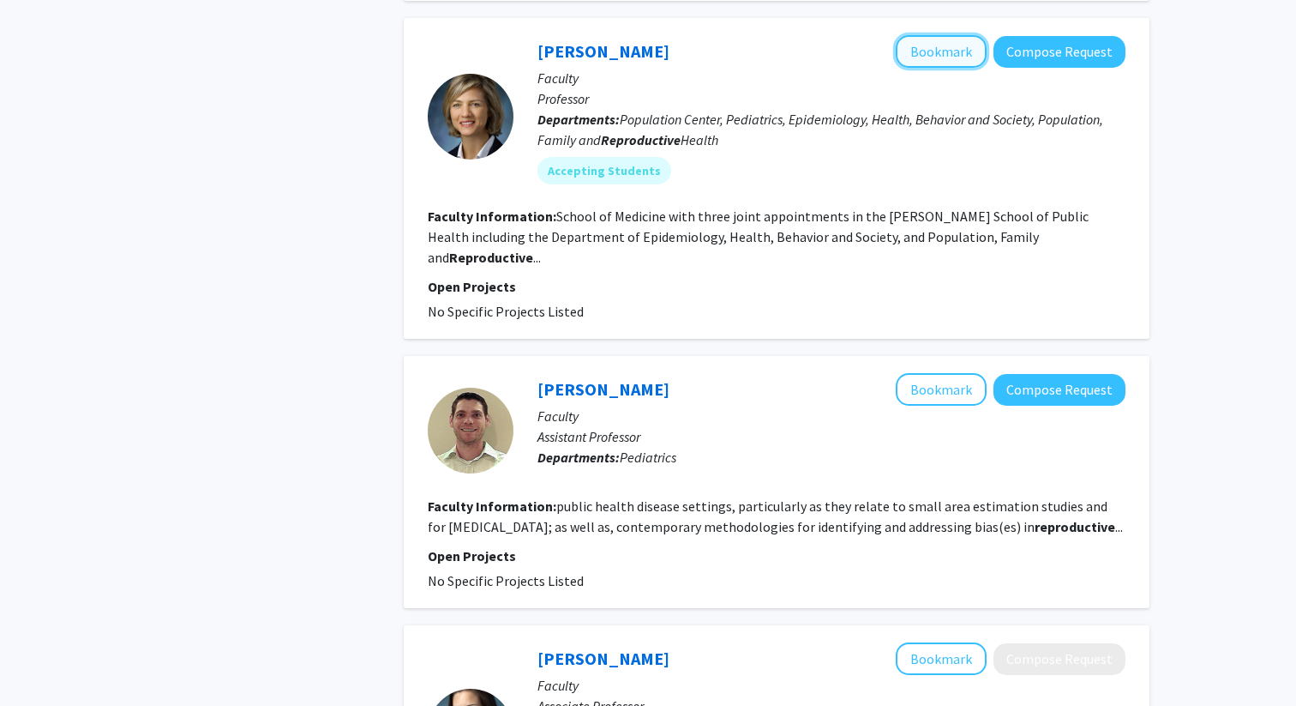
click at [919, 68] on button "Bookmark" at bounding box center [941, 51] width 91 height 33
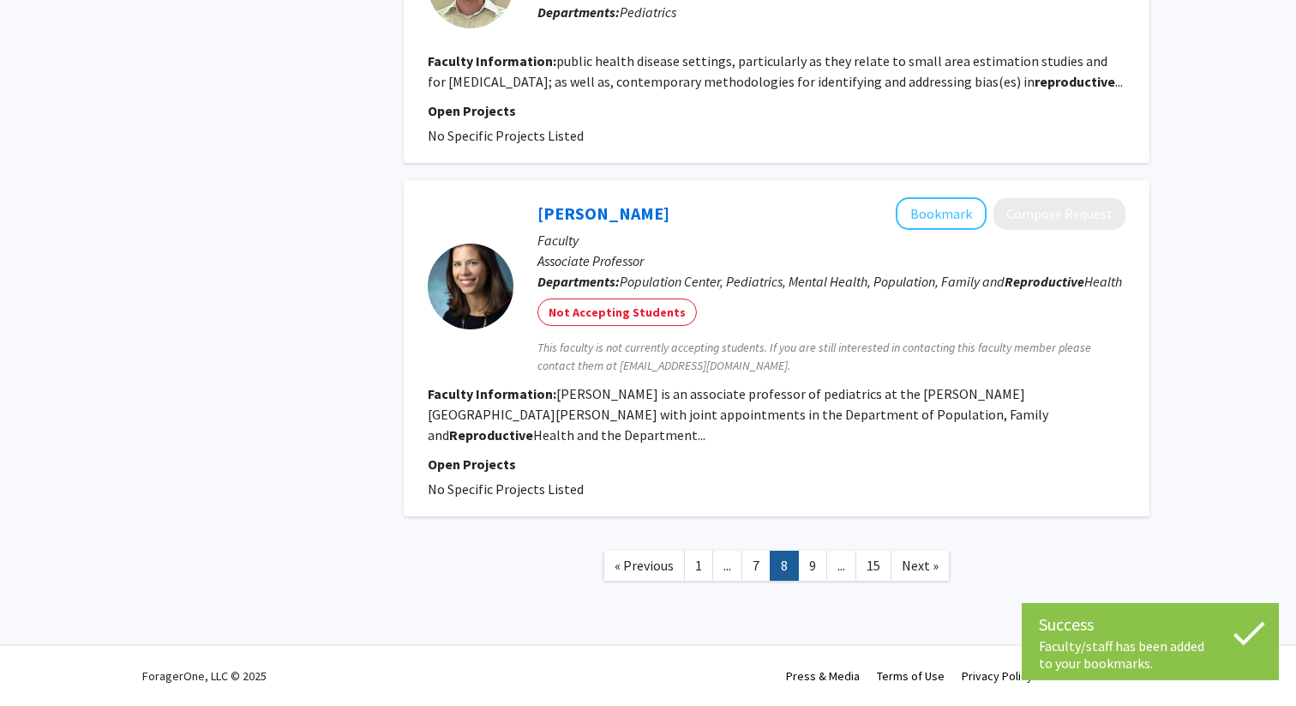
scroll to position [3086, 0]
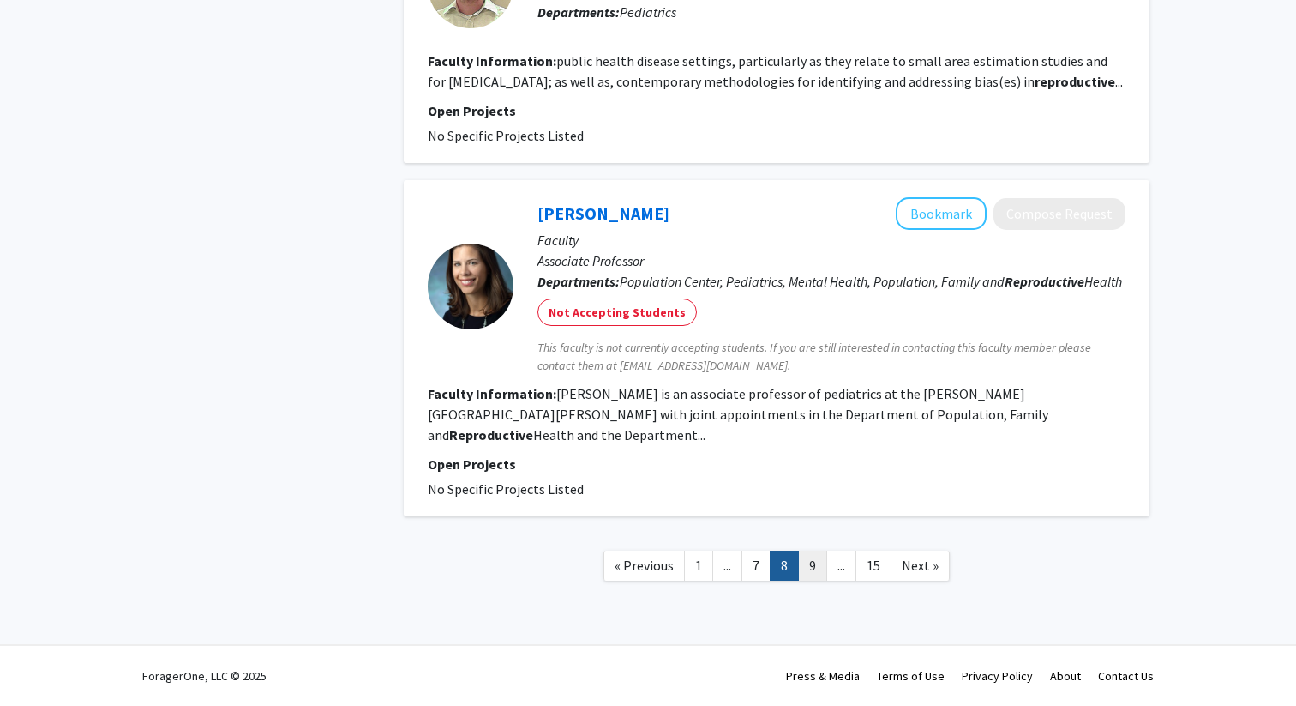
click at [812, 565] on link "9" at bounding box center [812, 565] width 29 height 30
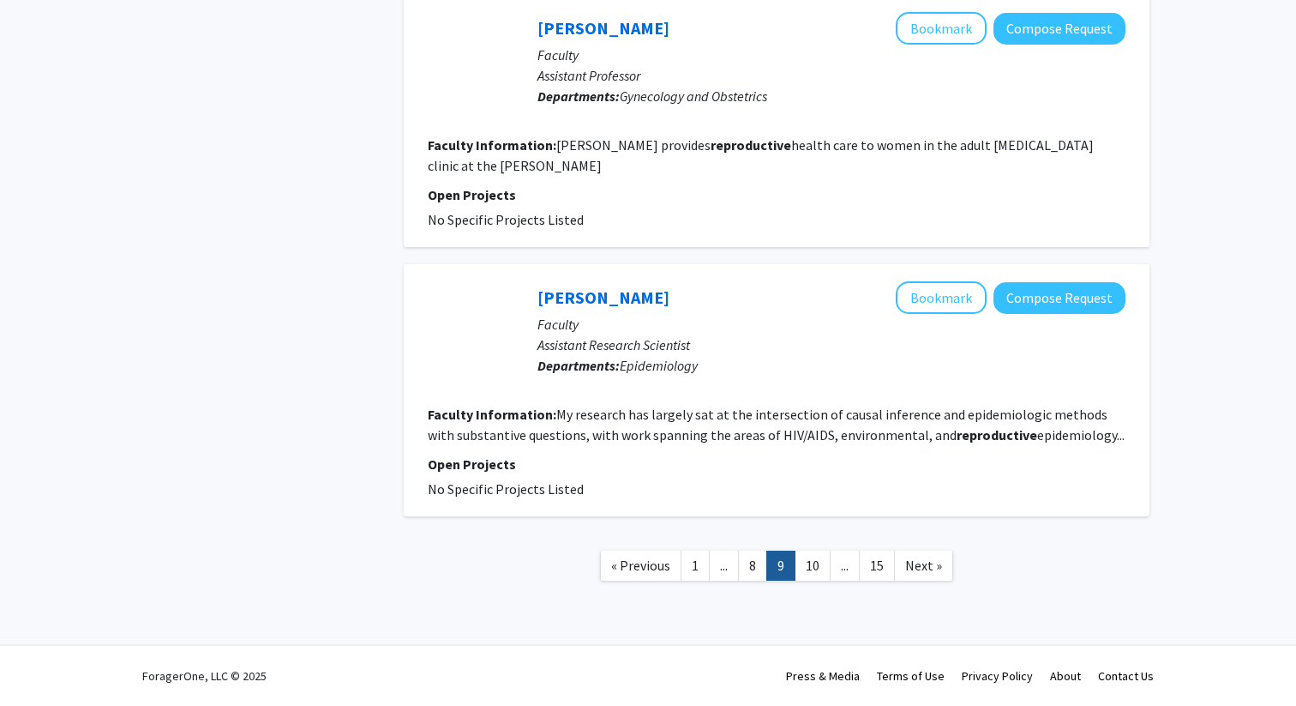
scroll to position [3129, 0]
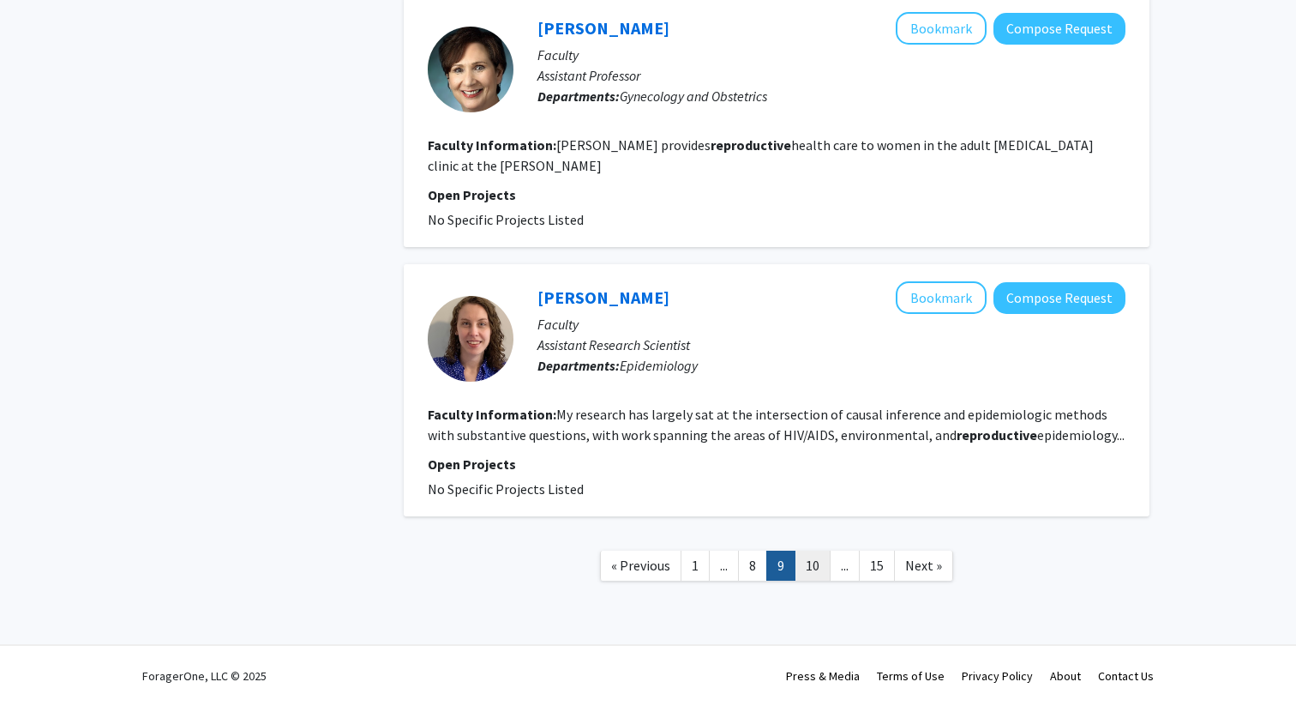
click at [814, 570] on link "10" at bounding box center [813, 565] width 36 height 30
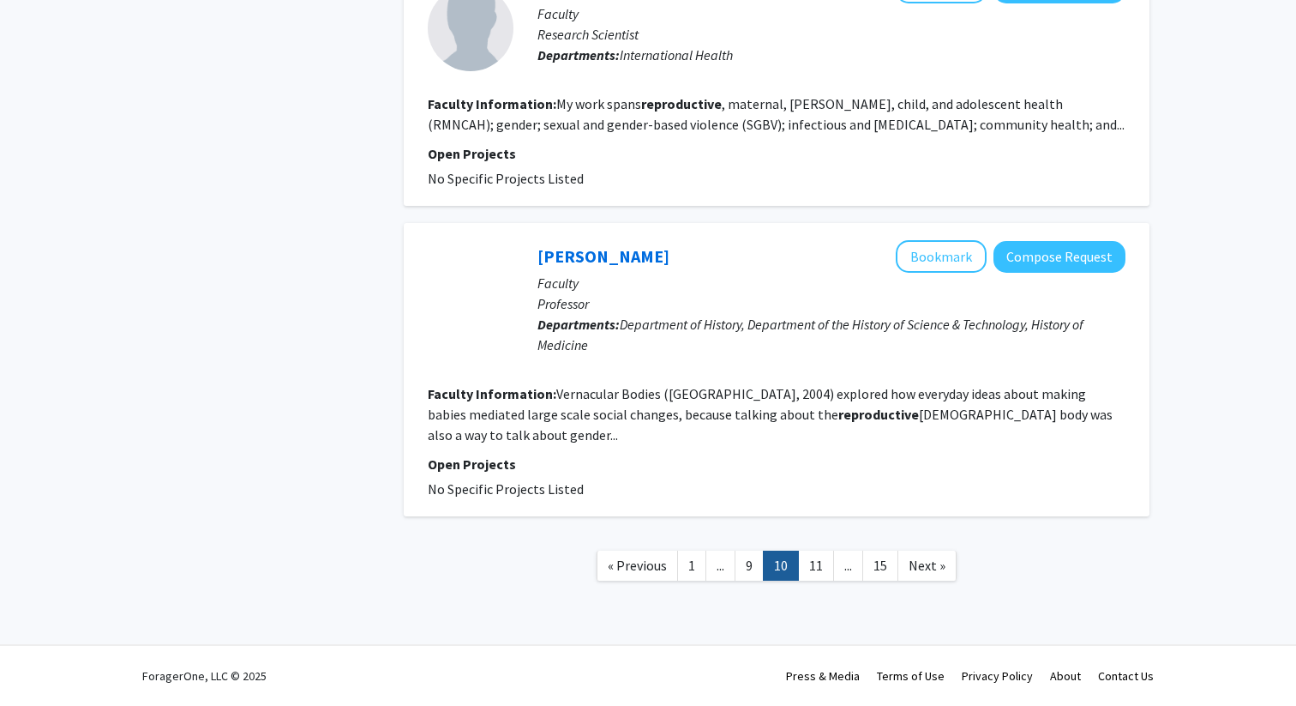
scroll to position [2967, 0]
click at [827, 559] on link "11" at bounding box center [816, 565] width 36 height 30
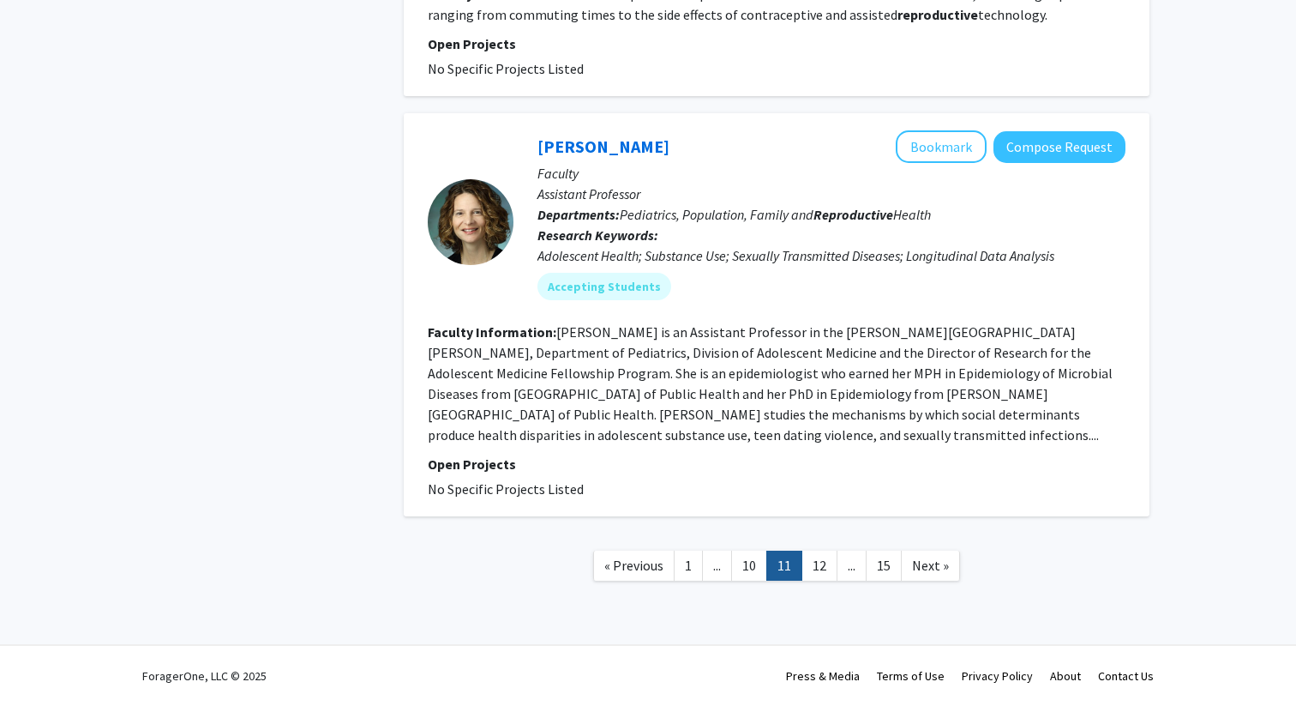
scroll to position [3204, 0]
click at [896, 130] on button "Bookmark" at bounding box center [941, 146] width 91 height 33
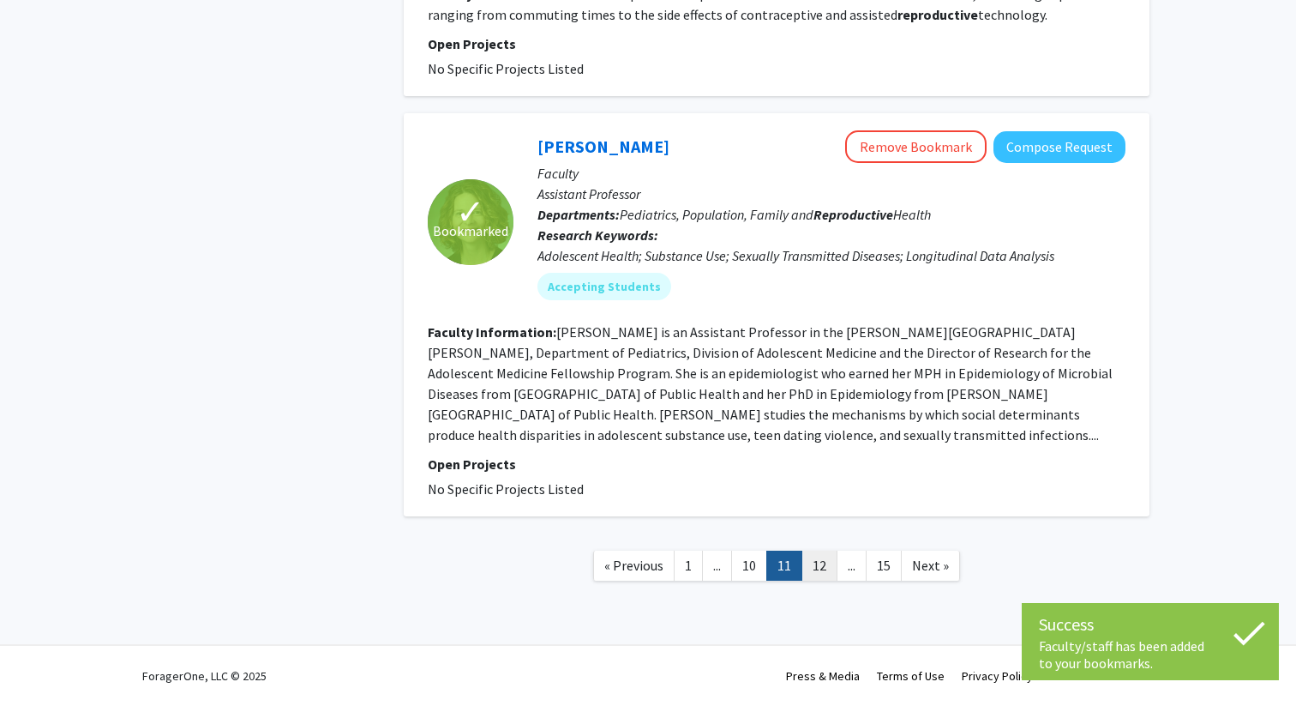
click at [833, 580] on link "12" at bounding box center [820, 565] width 36 height 30
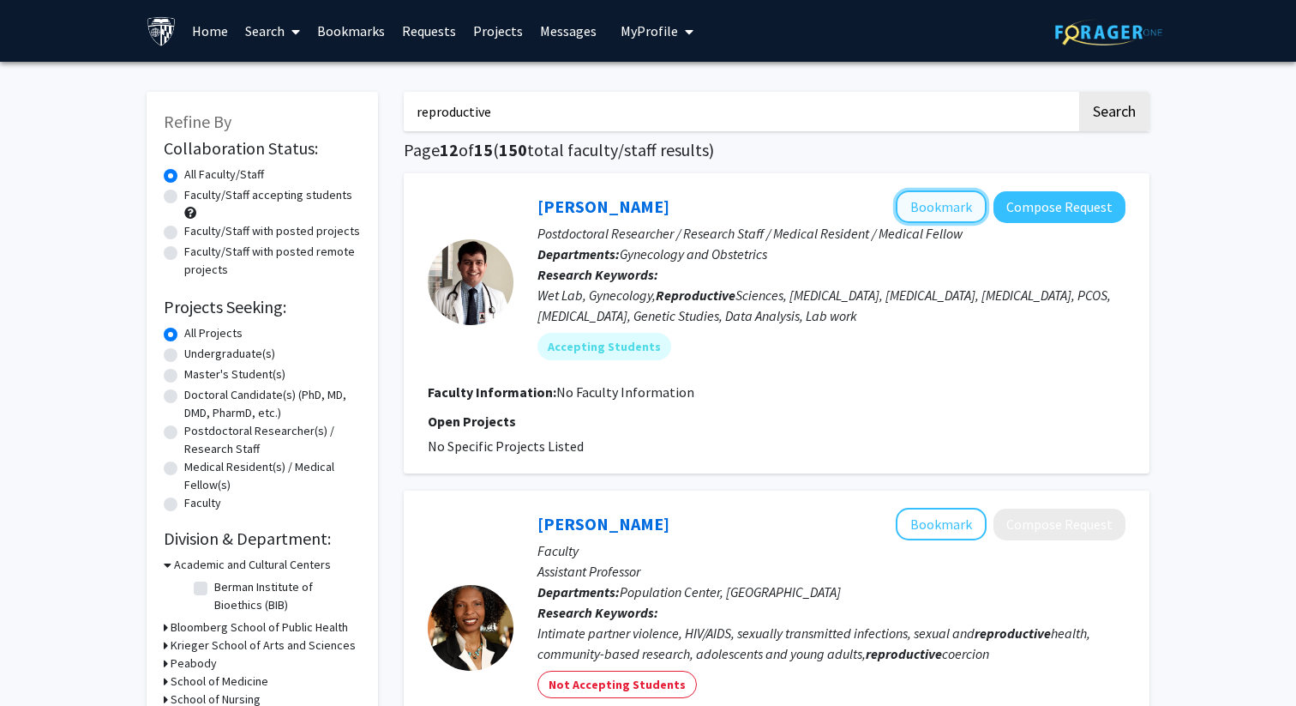
click at [925, 221] on button "Bookmark" at bounding box center [941, 206] width 91 height 33
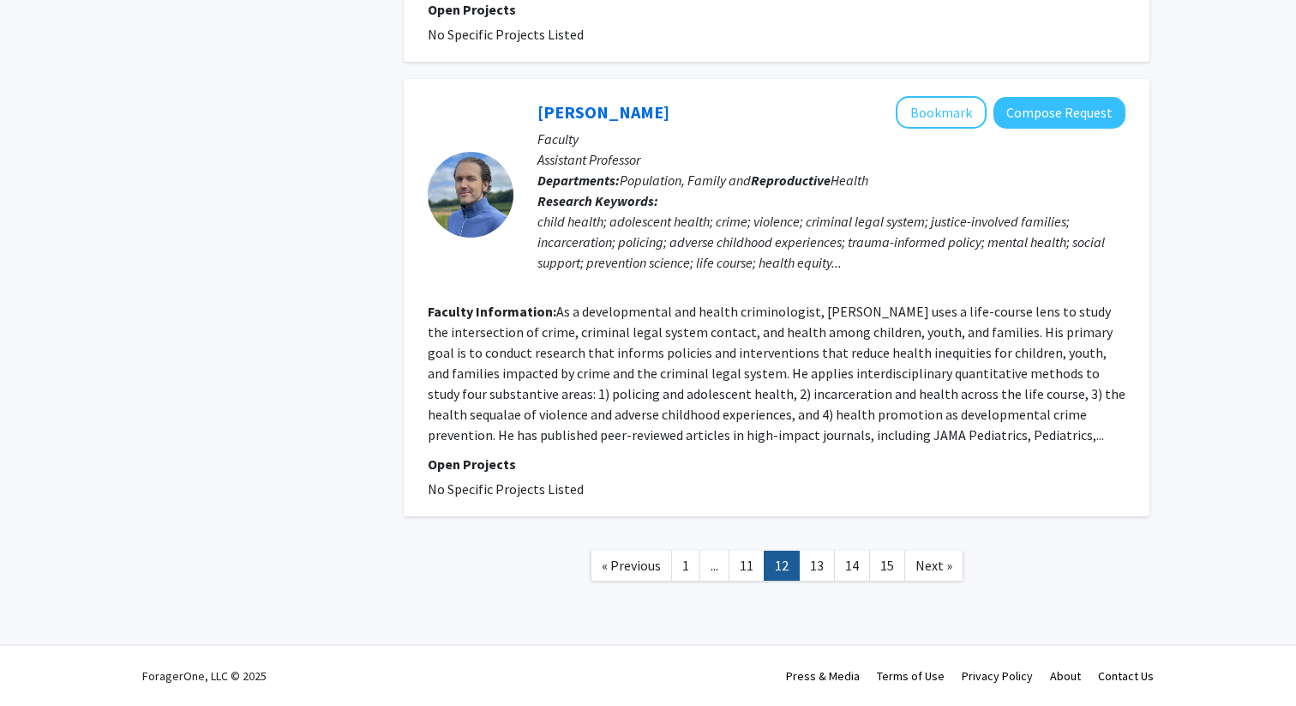
scroll to position [3980, 0]
click at [821, 576] on link "13" at bounding box center [817, 565] width 36 height 30
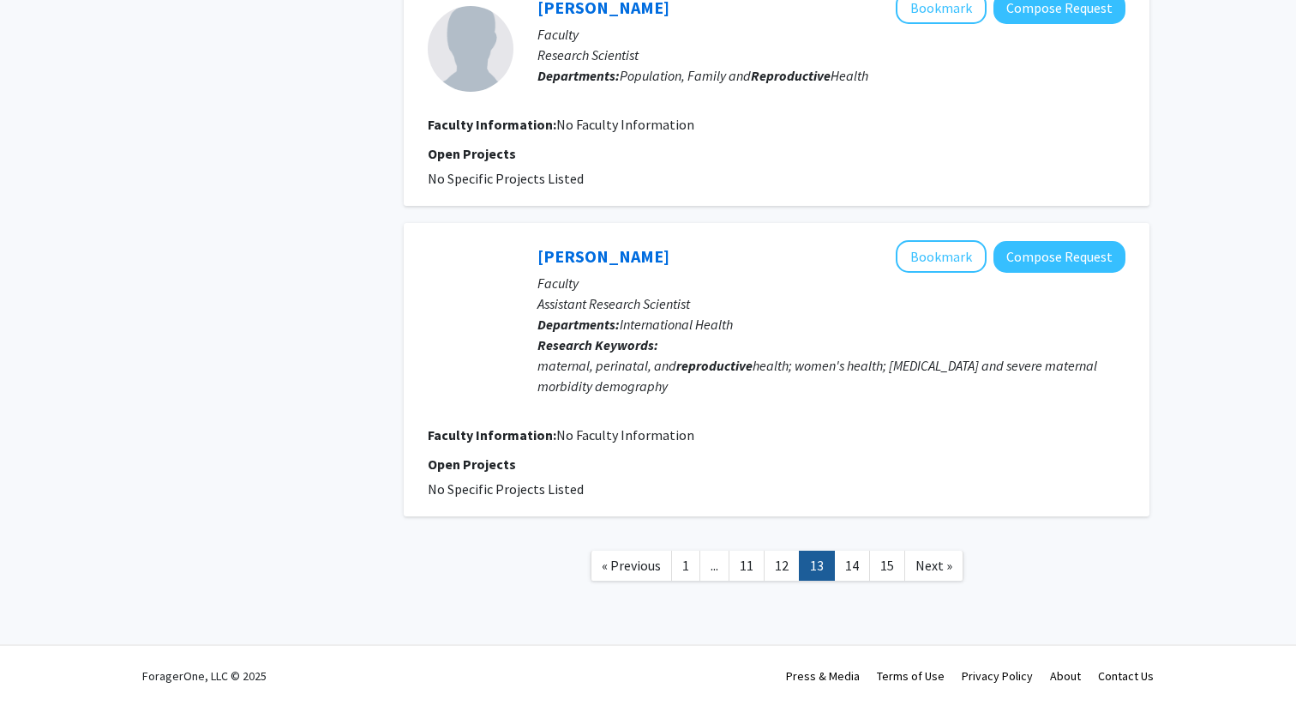
scroll to position [3750, 0]
click at [854, 568] on link "14" at bounding box center [852, 565] width 36 height 30
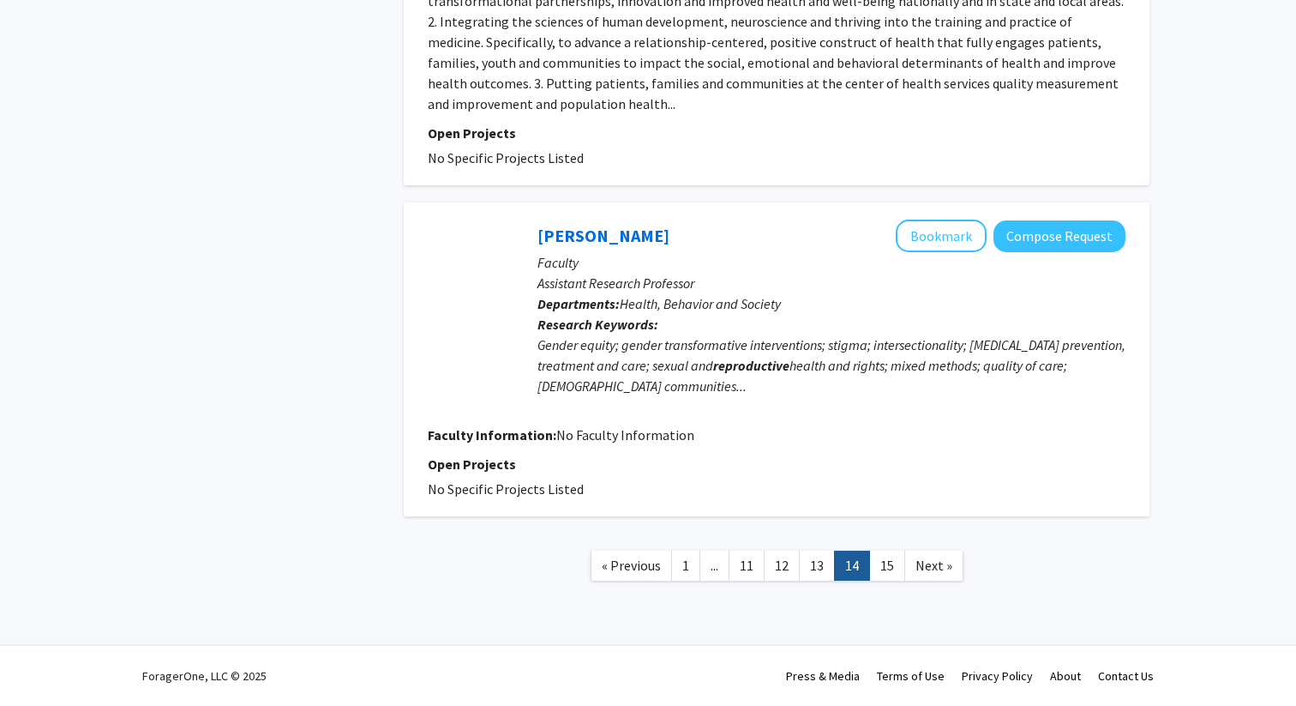
scroll to position [3993, 0]
click at [895, 559] on link "15" at bounding box center [887, 565] width 36 height 30
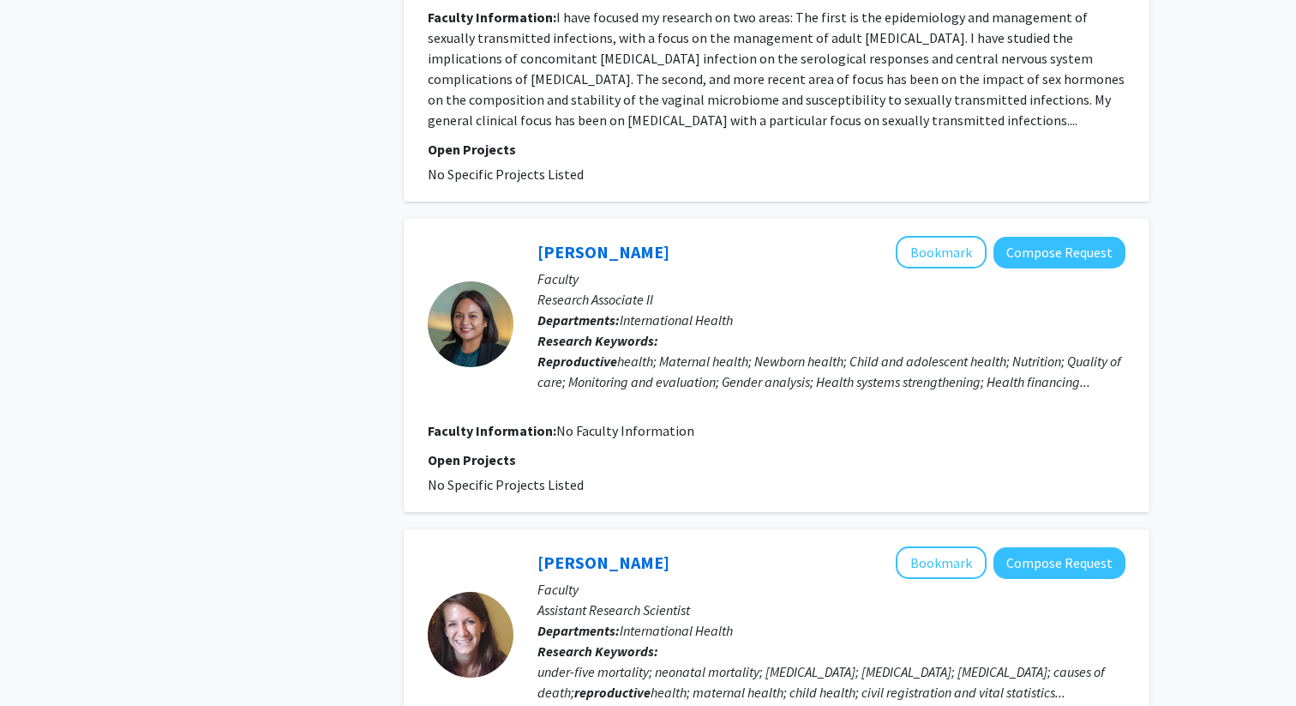
scroll to position [941, 0]
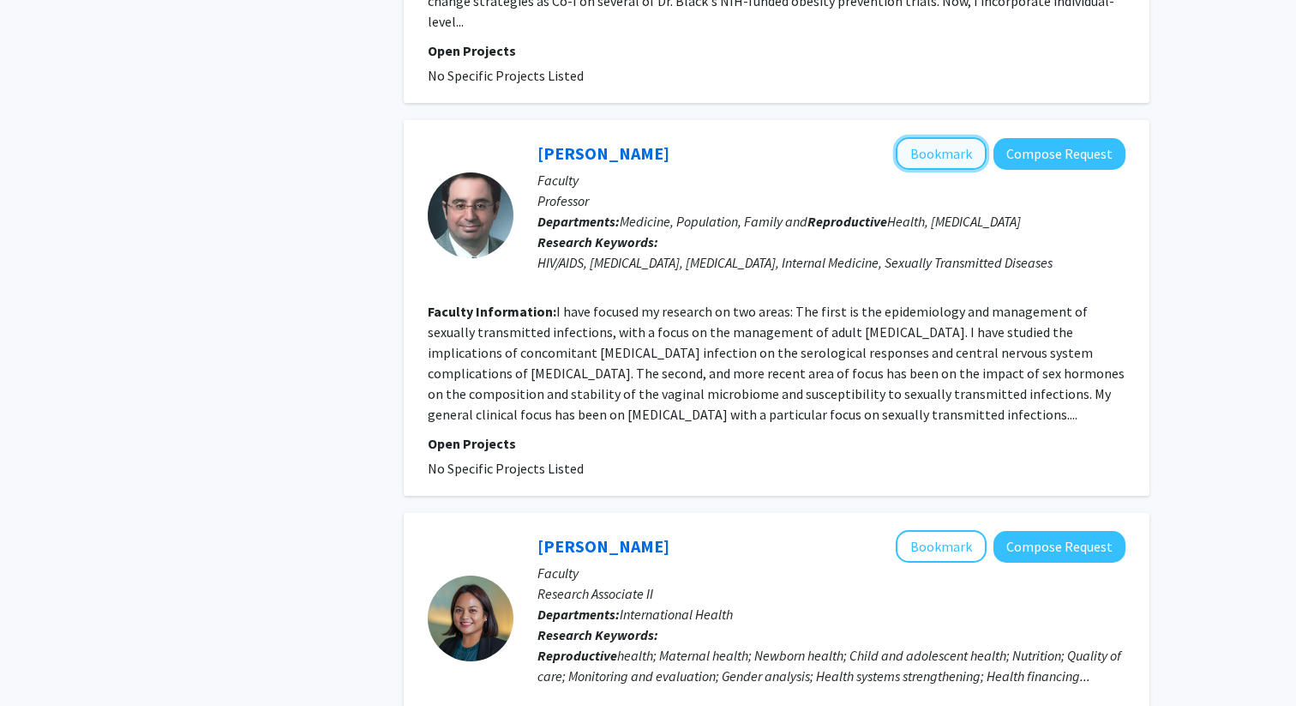
click at [922, 170] on button "Bookmark" at bounding box center [941, 153] width 91 height 33
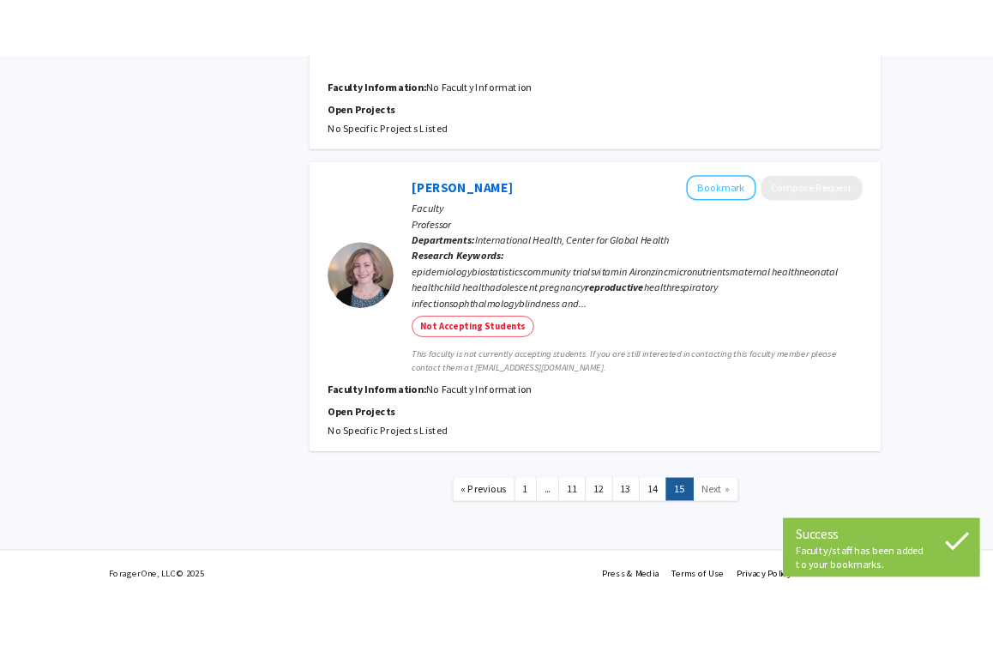
scroll to position [4137, 0]
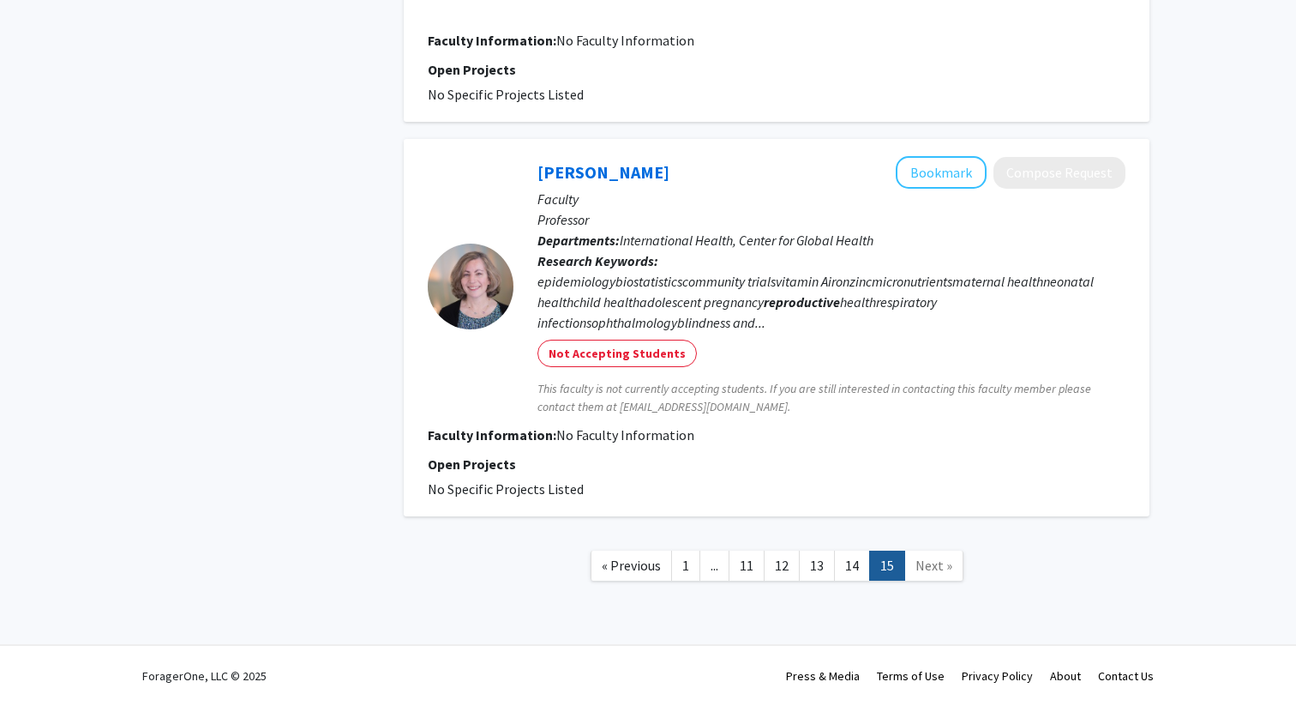
click at [936, 565] on span "Next »" at bounding box center [934, 564] width 37 height 17
